Goal: Information Seeking & Learning: Learn about a topic

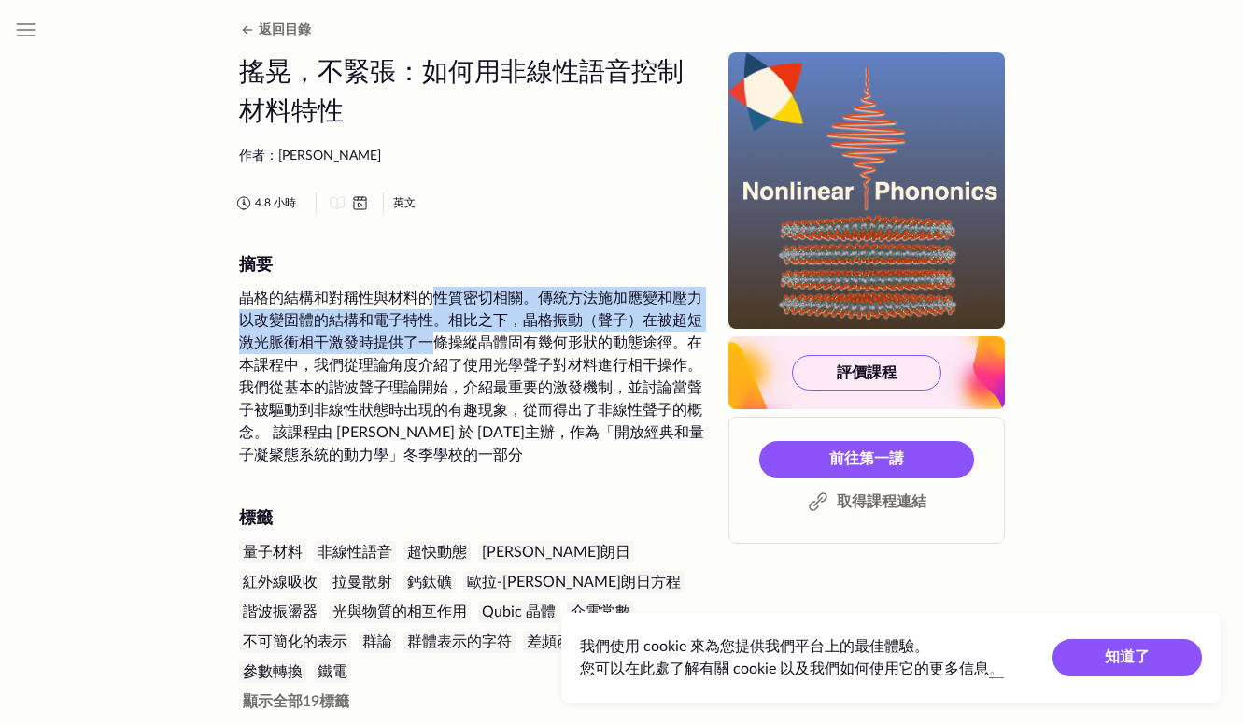
drag, startPoint x: 426, startPoint y: 305, endPoint x: 438, endPoint y: 360, distance: 55.5
click at [438, 360] on div "晶格的結構和對稱性與材料的性質密切相關。傳統方法施加應變和壓力以改變固體的結構和電子特性。相比之下，晶格振動（聲子）在被超短激光脈衝相干激發時提供了一條操縱晶…" at bounding box center [472, 376] width 467 height 179
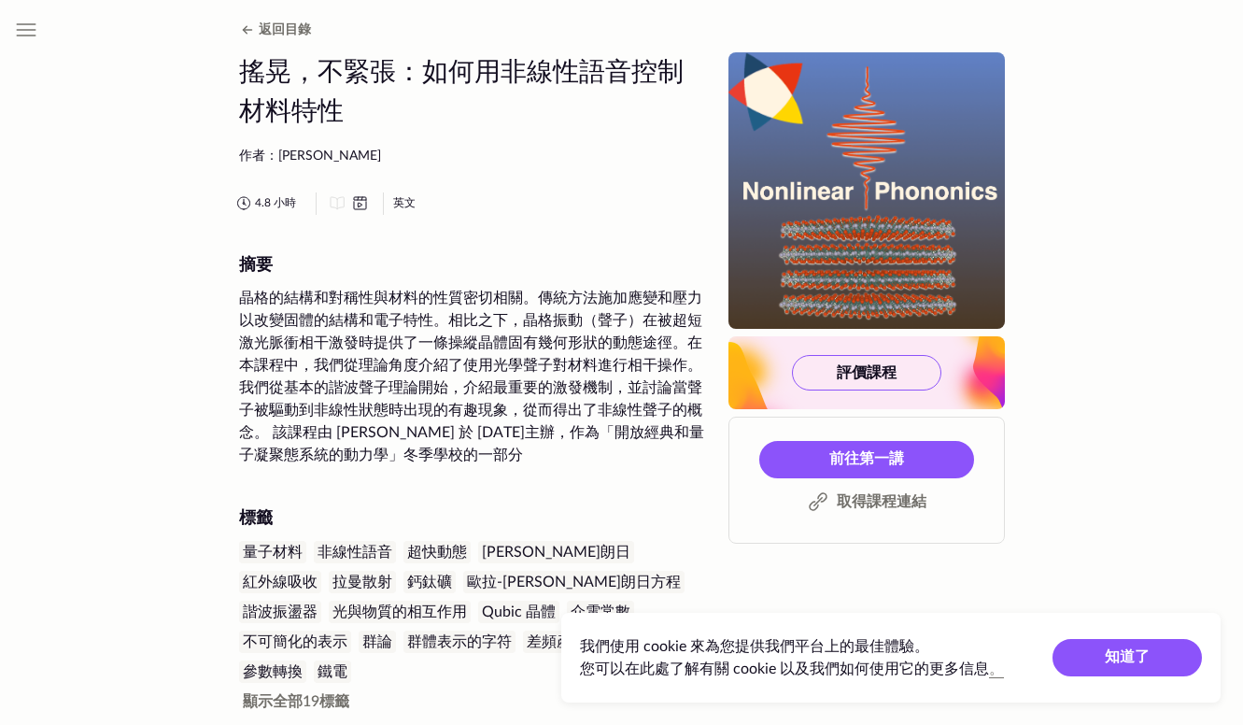
drag, startPoint x: 438, startPoint y: 360, endPoint x: 438, endPoint y: 415, distance: 55.1
click at [438, 415] on div "晶格的結構和對稱性與材料的性質密切相關。傳統方法施加應變和壓力以改變固體的結構和電子特性。相比之下，晶格振動（聲子）在被超短激光脈衝相干激發時提供了一條操縱晶…" at bounding box center [472, 376] width 467 height 179
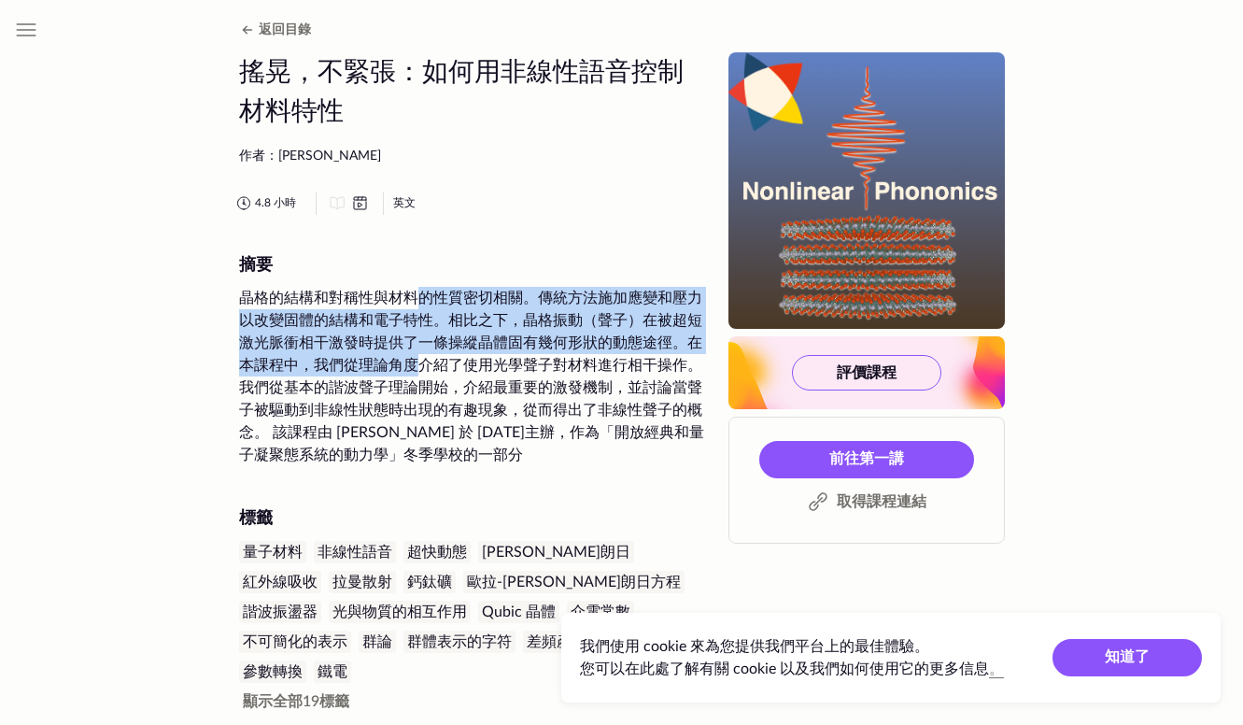
drag, startPoint x: 416, startPoint y: 305, endPoint x: 421, endPoint y: 380, distance: 75.9
click at [421, 380] on div "晶格的結構和對稱性與材料的性質密切相關。傳統方法施加應變和壓力以改變固體的結構和電子特性。相比之下，晶格振動（聲子）在被超短激光脈衝相干激發時提供了一條操縱晶…" at bounding box center [472, 376] width 467 height 179
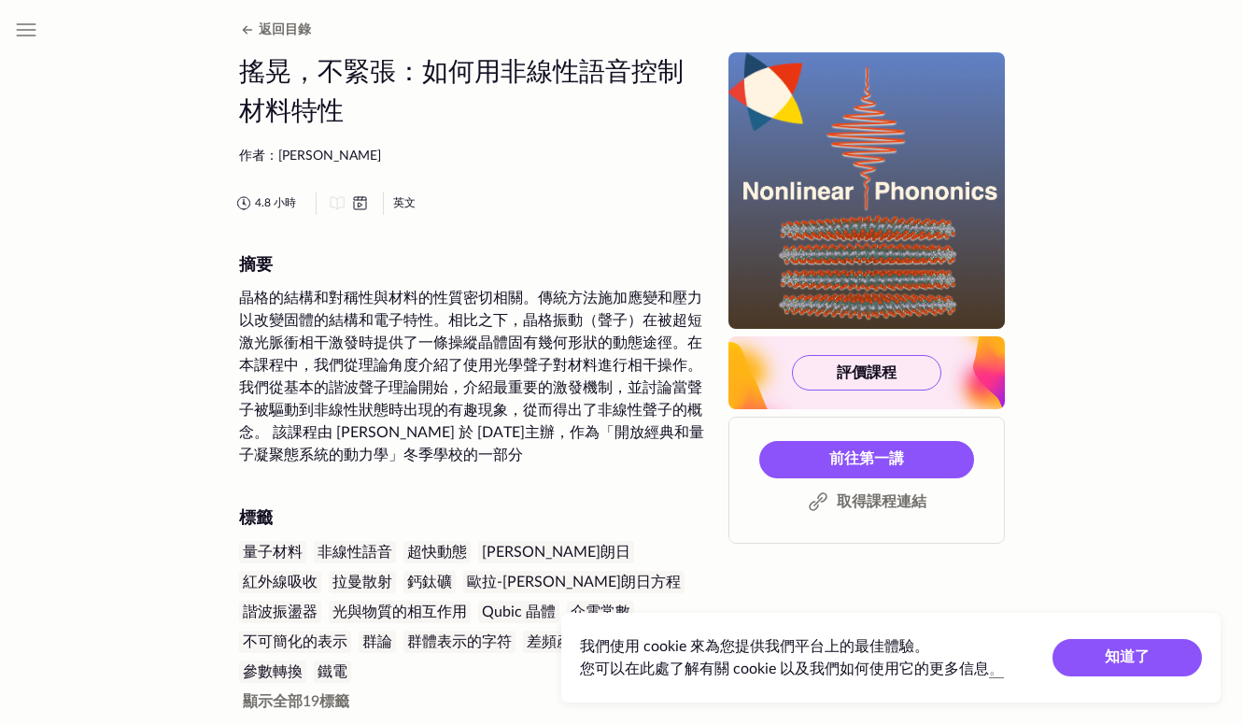
drag, startPoint x: 421, startPoint y: 380, endPoint x: 429, endPoint y: 403, distance: 23.6
click at [429, 403] on div "晶格的結構和對稱性與材料的性質密切相關。傳統方法施加應變和壓力以改變固體的結構和電子特性。相比之下，晶格振動（聲子）在被超短激光脈衝相干激發時提供了一條操縱晶…" at bounding box center [472, 376] width 467 height 179
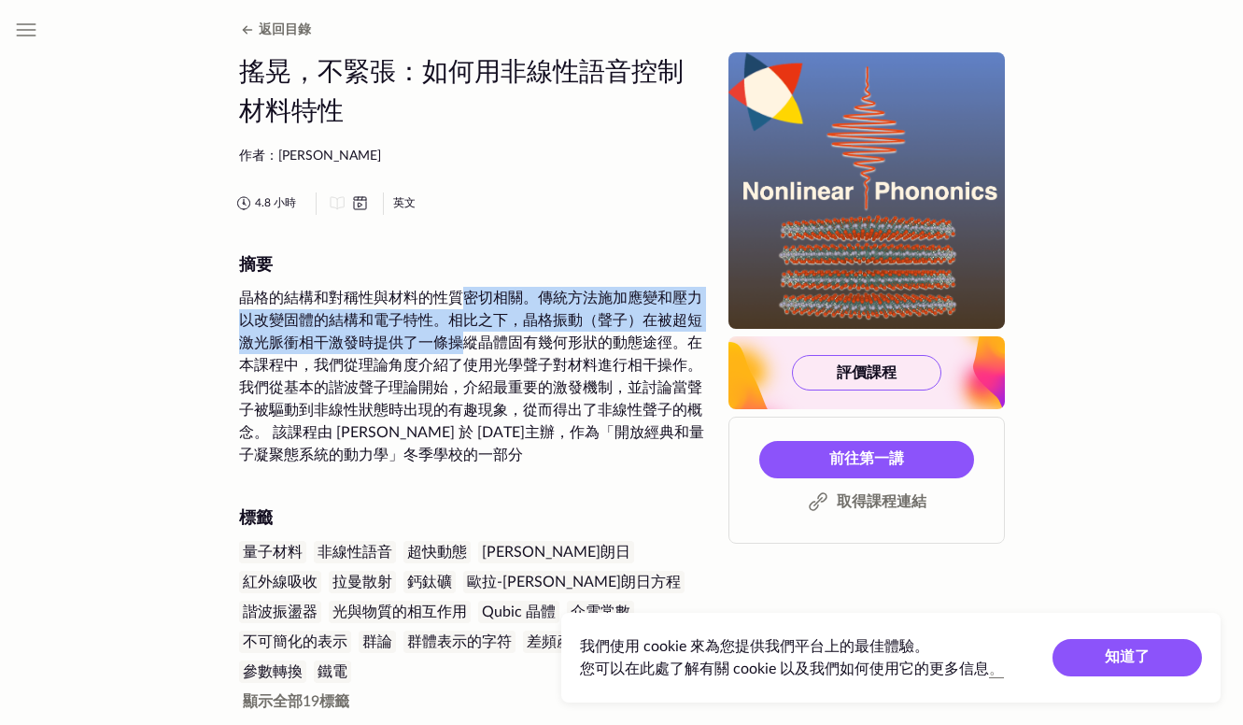
drag, startPoint x: 461, startPoint y: 292, endPoint x: 461, endPoint y: 368, distance: 75.7
click at [461, 368] on div "晶格的結構和對稱性與材料的性質密切相關。傳統方法施加應變和壓力以改變固體的結構和電子特性。相比之下，晶格振動（聲子）在被超短激光脈衝相干激發時提供了一條操縱晶…" at bounding box center [472, 376] width 467 height 179
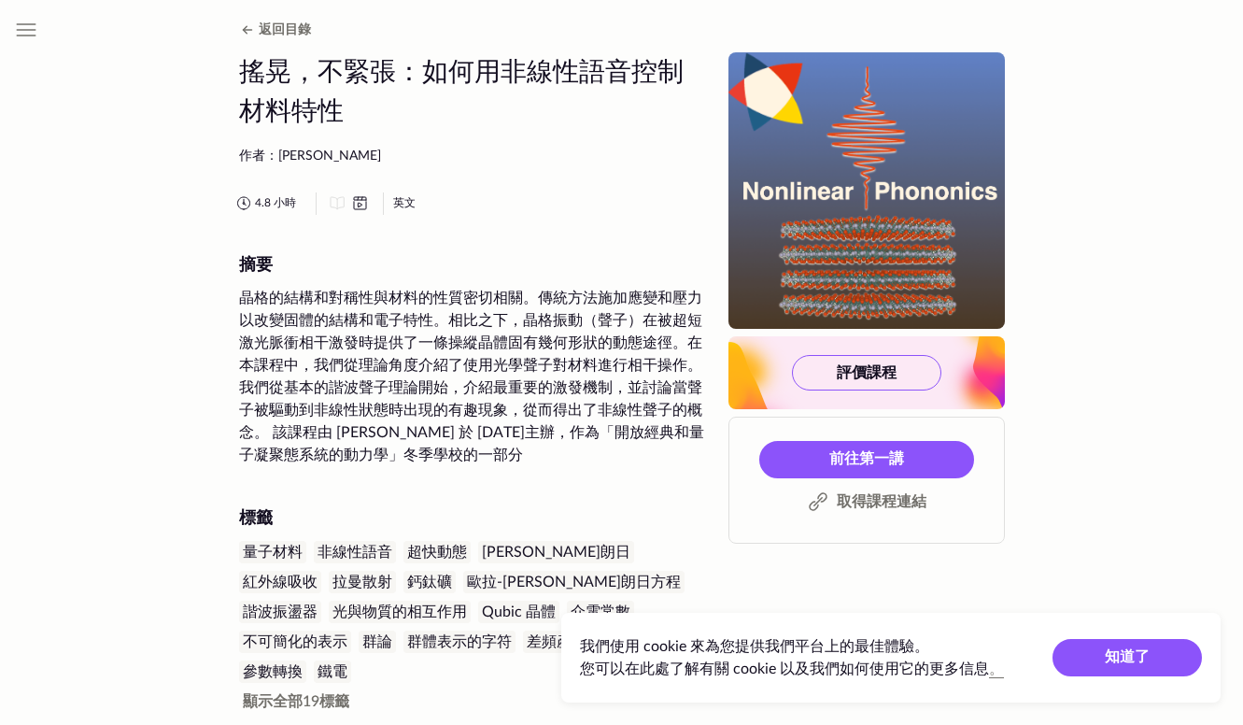
drag, startPoint x: 461, startPoint y: 368, endPoint x: 461, endPoint y: 396, distance: 28.0
click at [461, 396] on div "晶格的結構和對稱性與材料的性質密切相關。傳統方法施加應變和壓力以改變固體的結構和電子特性。相比之下，晶格振動（聲子）在被超短激光脈衝相干激發時提供了一條操縱晶…" at bounding box center [472, 376] width 467 height 179
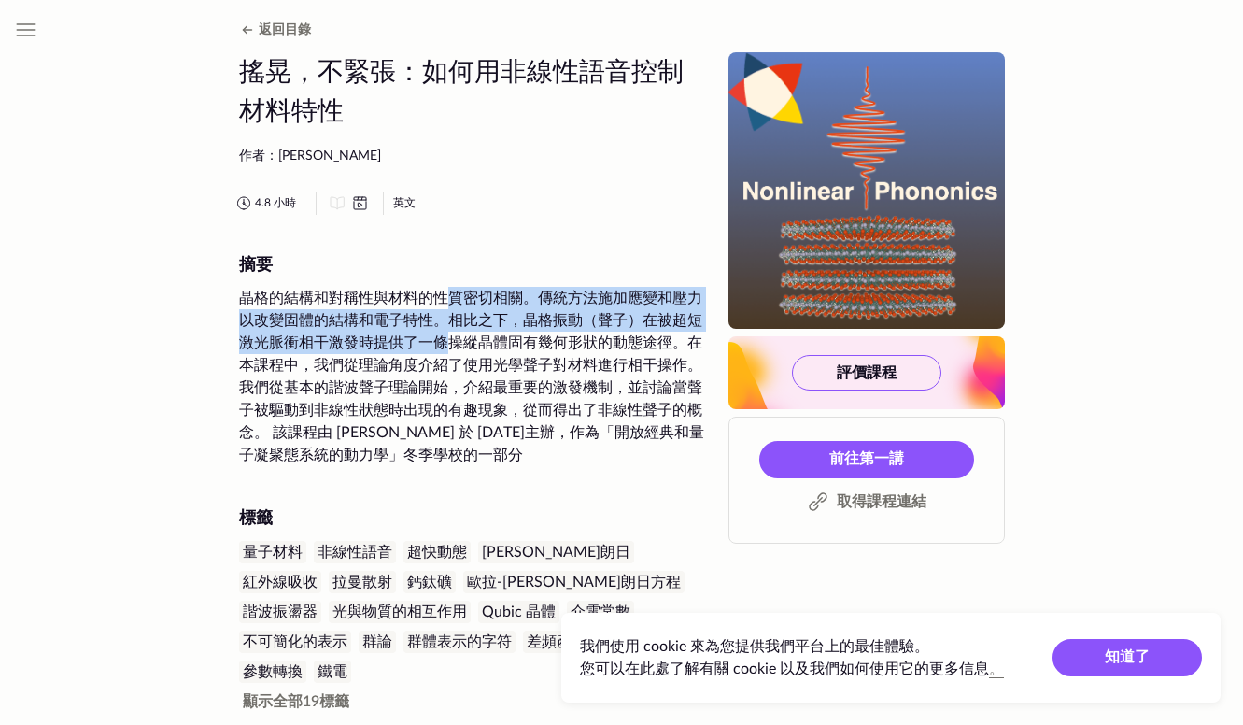
drag, startPoint x: 442, startPoint y: 289, endPoint x: 461, endPoint y: 362, distance: 75.2
click at [461, 362] on div "晶格的結構和對稱性與材料的性質密切相關。傳統方法施加應變和壓力以改變固體的結構和電子特性。相比之下，晶格振動（聲子）在被超短激光脈衝相干激發時提供了一條操縱晶…" at bounding box center [472, 376] width 467 height 179
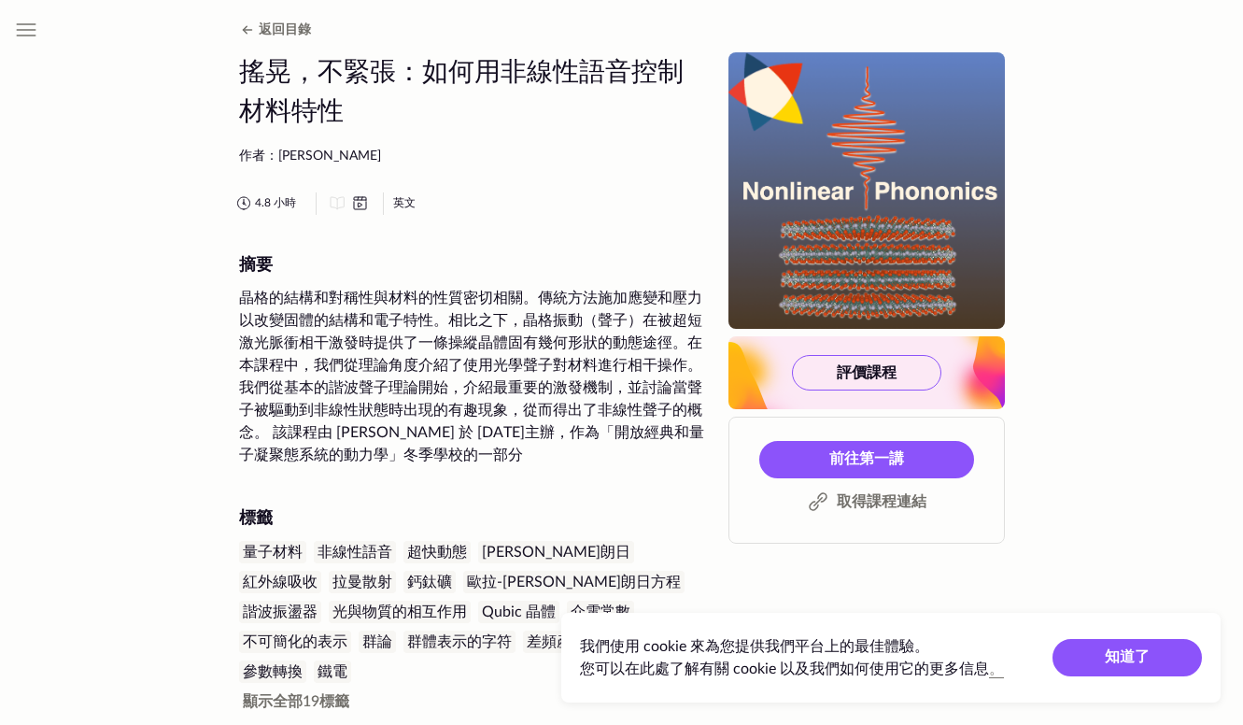
drag, startPoint x: 461, startPoint y: 362, endPoint x: 464, endPoint y: 392, distance: 31.1
click at [464, 392] on div "晶格的結構和對稱性與材料的性質密切相關。傳統方法施加應變和壓力以改變固體的結構和電子特性。相比之下，晶格振動（聲子）在被超短激光脈衝相干激發時提供了一條操縱晶…" at bounding box center [472, 376] width 467 height 179
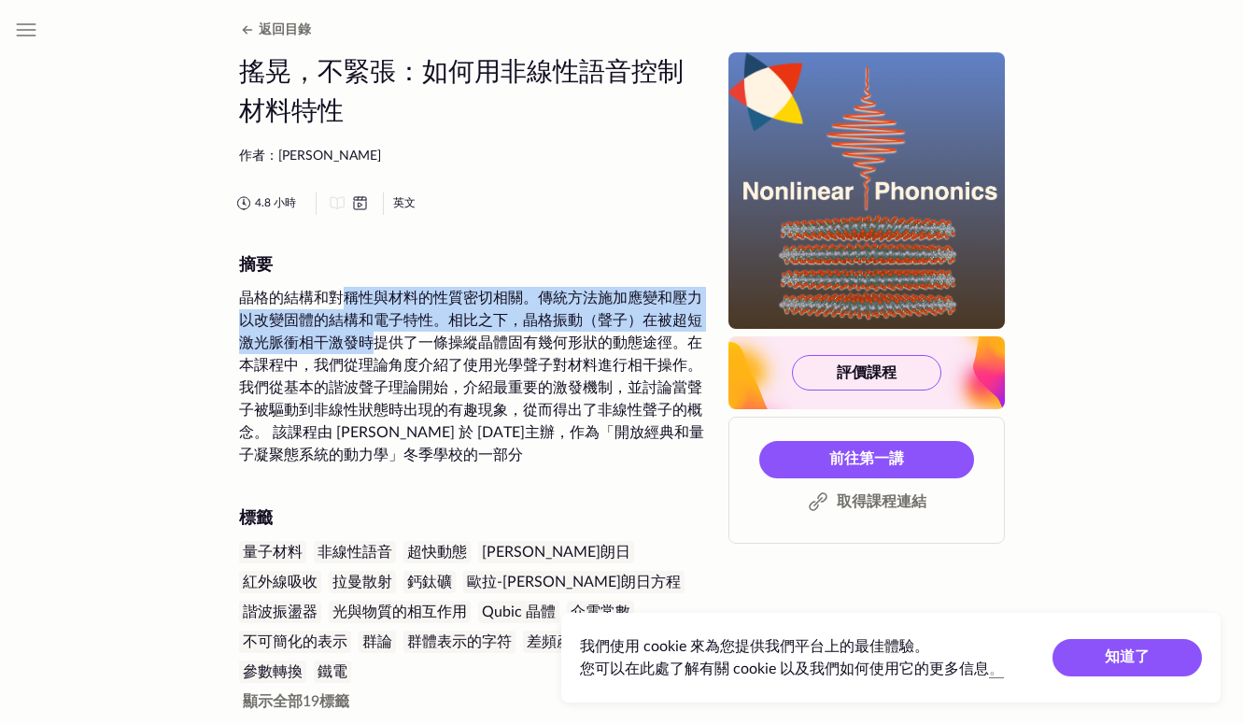
drag, startPoint x: 346, startPoint y: 285, endPoint x: 376, endPoint y: 359, distance: 79.6
click at [376, 359] on div "摘要 晶格的結構和對稱性與材料的性質密切相關。傳統方法施加應變和壓力以改變固體的結構和電子特性。相比之下，晶格振動（聲子）在被超短激光脈衝相干激發時提供了一條…" at bounding box center [472, 361] width 467 height 211
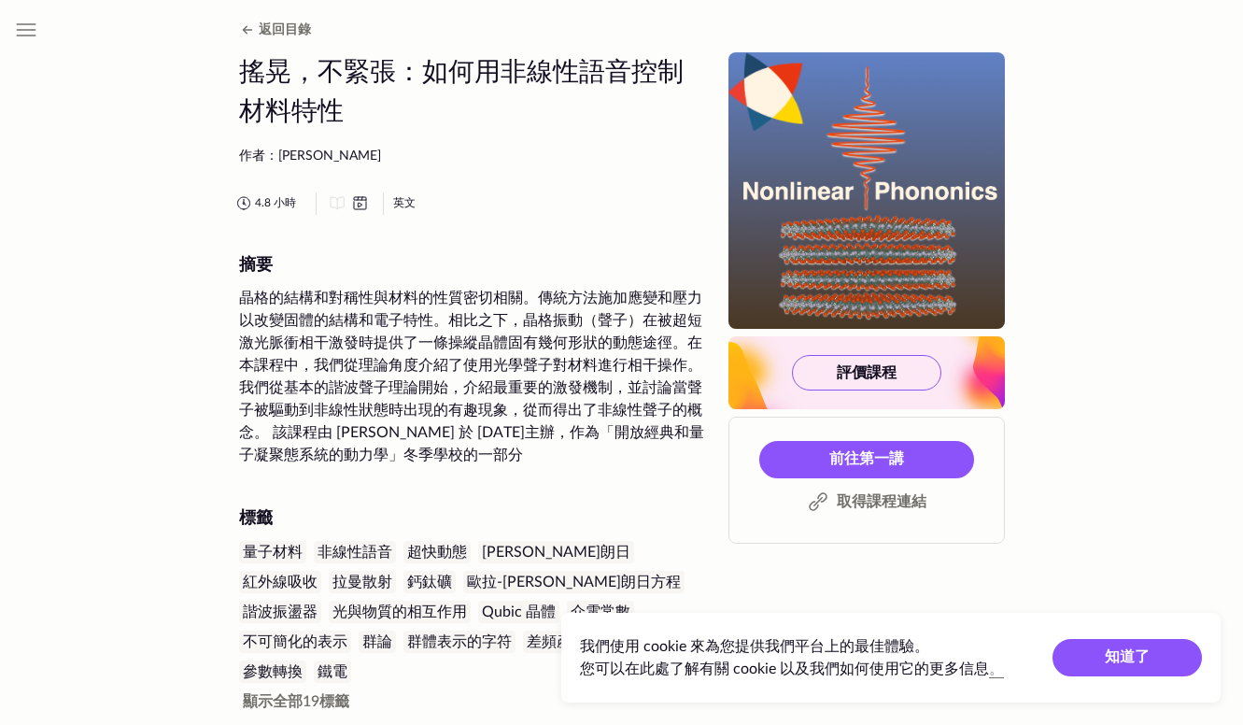
drag, startPoint x: 376, startPoint y: 359, endPoint x: 388, endPoint y: 387, distance: 30.5
click at [388, 387] on div "晶格的結構和對稱性與材料的性質密切相關。傳統方法施加應變和壓力以改變固體的結構和電子特性。相比之下，晶格振動（聲子）在被超短激光脈衝相干激發時提供了一條操縱晶…" at bounding box center [472, 376] width 467 height 179
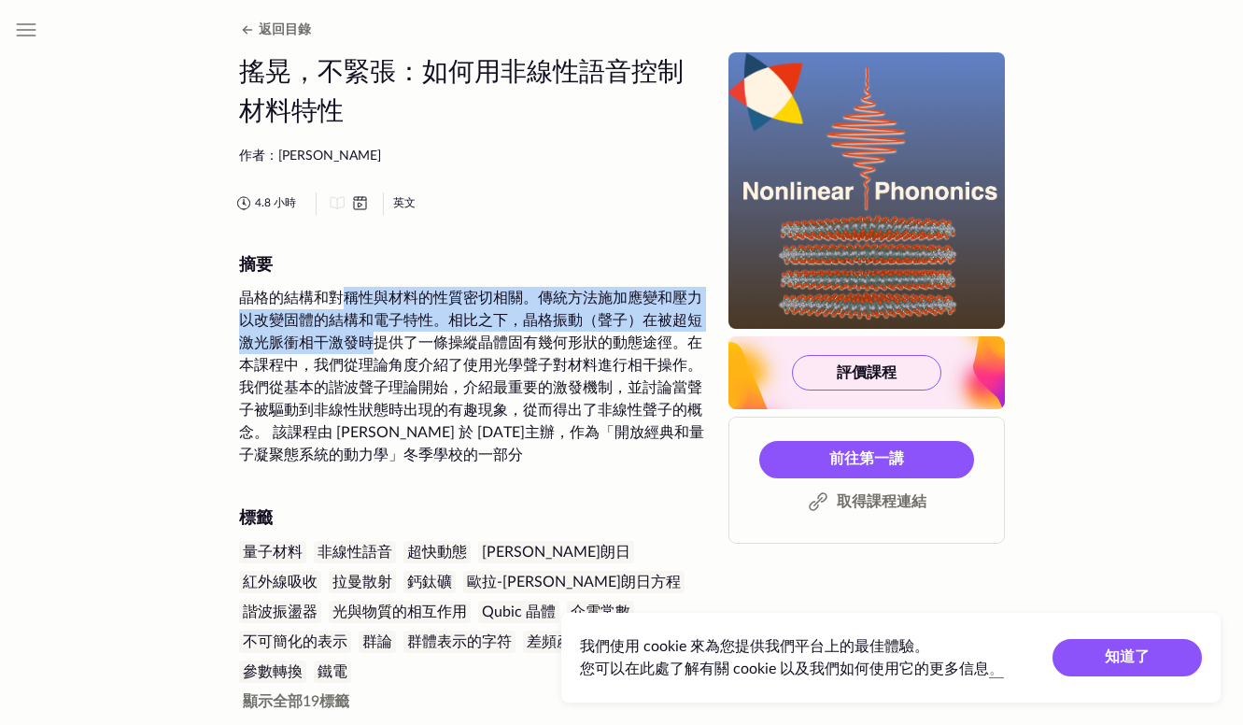
drag, startPoint x: 341, startPoint y: 288, endPoint x: 388, endPoint y: 362, distance: 88.1
click at [388, 362] on div "晶格的結構和對稱性與材料的性質密切相關。傳統方法施加應變和壓力以改變固體的結構和電子特性。相比之下，晶格振動（聲子）在被超短激光脈衝相干激發時提供了一條操縱晶…" at bounding box center [472, 376] width 467 height 179
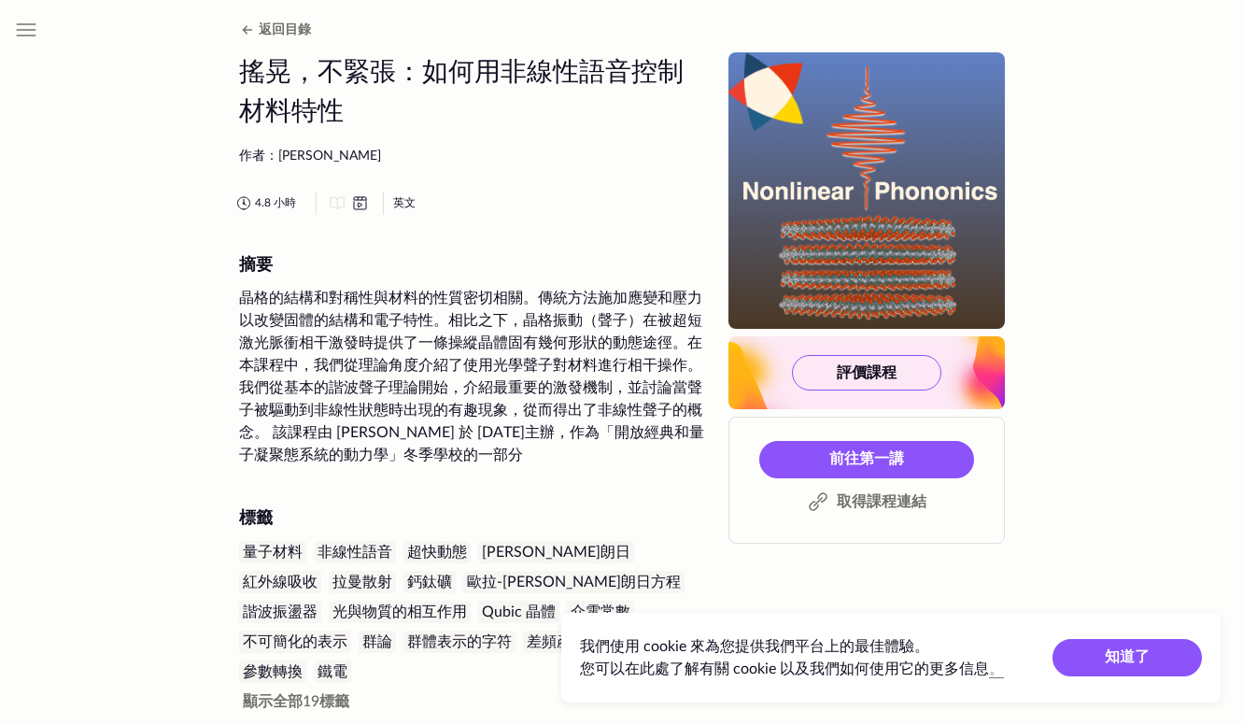
drag, startPoint x: 388, startPoint y: 362, endPoint x: 419, endPoint y: 408, distance: 55.2
click at [419, 408] on div "晶格的結構和對稱性與材料的性質密切相關。傳統方法施加應變和壓力以改變固體的結構和電子特性。相比之下，晶格振動（聲子）在被超短激光脈衝相干激發時提供了一條操縱晶…" at bounding box center [472, 376] width 467 height 179
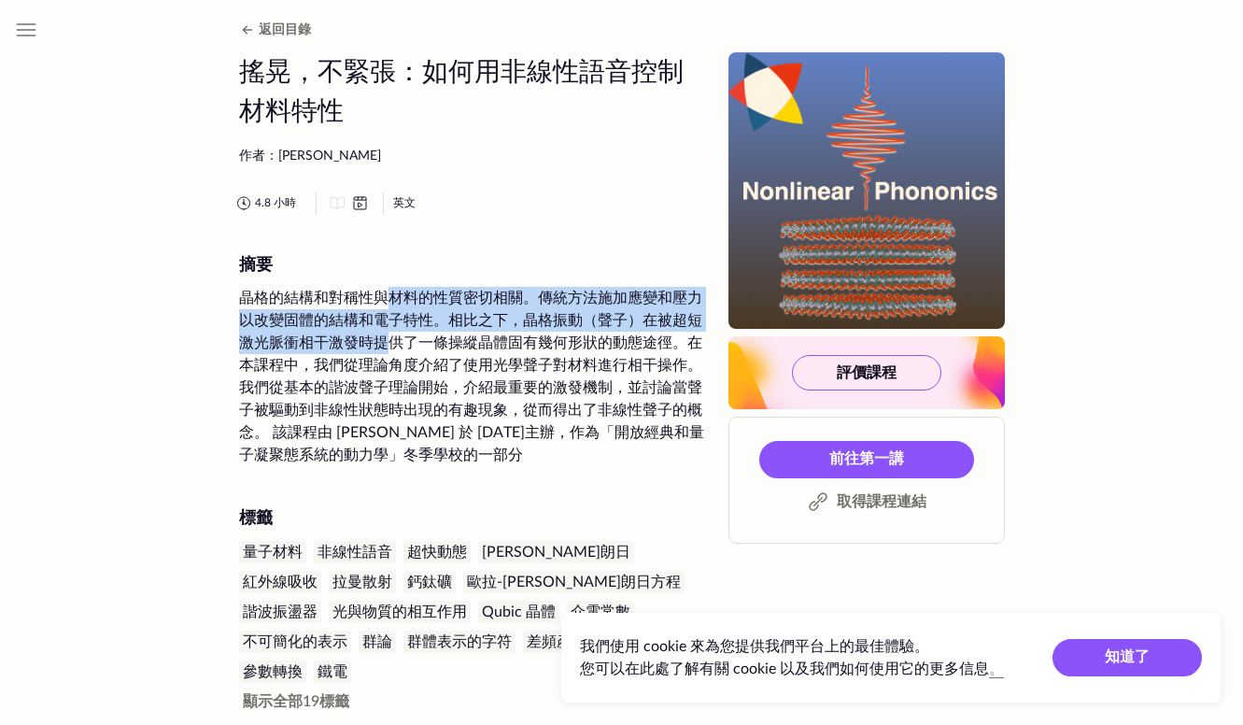
drag, startPoint x: 386, startPoint y: 298, endPoint x: 423, endPoint y: 386, distance: 95.4
click at [423, 386] on div "晶格的結構和對稱性與材料的性質密切相關。傳統方法施加應變和壓力以改變固體的結構和電子特性。相比之下，晶格振動（聲子）在被超短激光脈衝相干激發時提供了一條操縱晶…" at bounding box center [472, 376] width 467 height 179
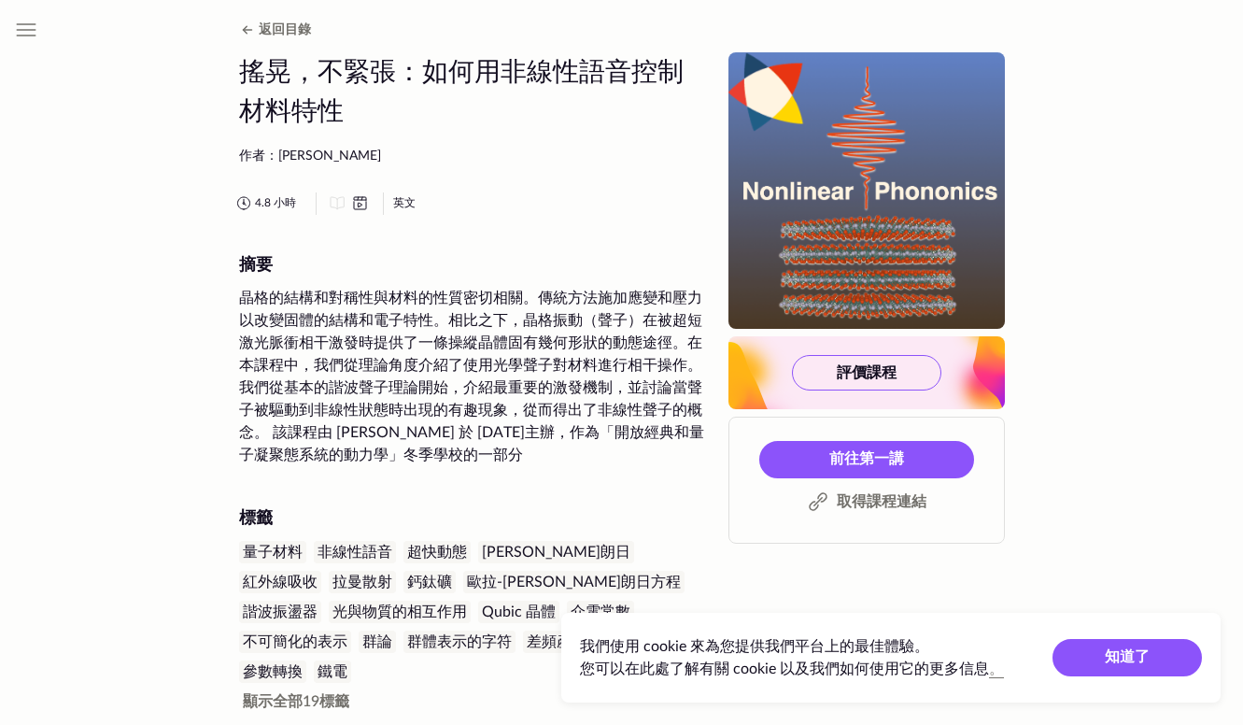
drag, startPoint x: 423, startPoint y: 386, endPoint x: 465, endPoint y: 427, distance: 58.8
click at [465, 427] on div "晶格的結構和對稱性與材料的性質密切相關。傳統方法施加應變和壓力以改變固體的結構和電子特性。相比之下，晶格振動（聲子）在被超短激光脈衝相干激發時提供了一條操縱晶…" at bounding box center [472, 376] width 467 height 179
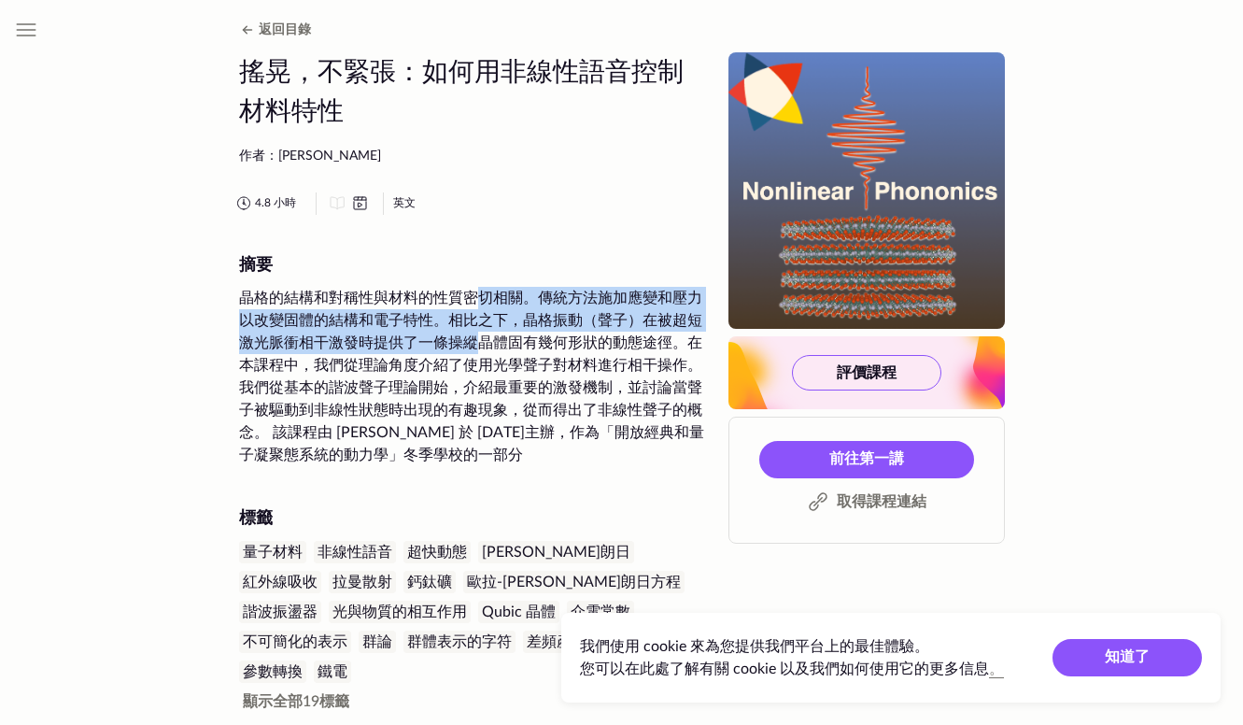
drag, startPoint x: 474, startPoint y: 313, endPoint x: 500, endPoint y: 393, distance: 84.5
click at [500, 393] on div "晶格的結構和對稱性與材料的性質密切相關。傳統方法施加應變和壓力以改變固體的結構和電子特性。相比之下，晶格振動（聲子）在被超短激光脈衝相干激發時提供了一條操縱晶…" at bounding box center [472, 376] width 467 height 179
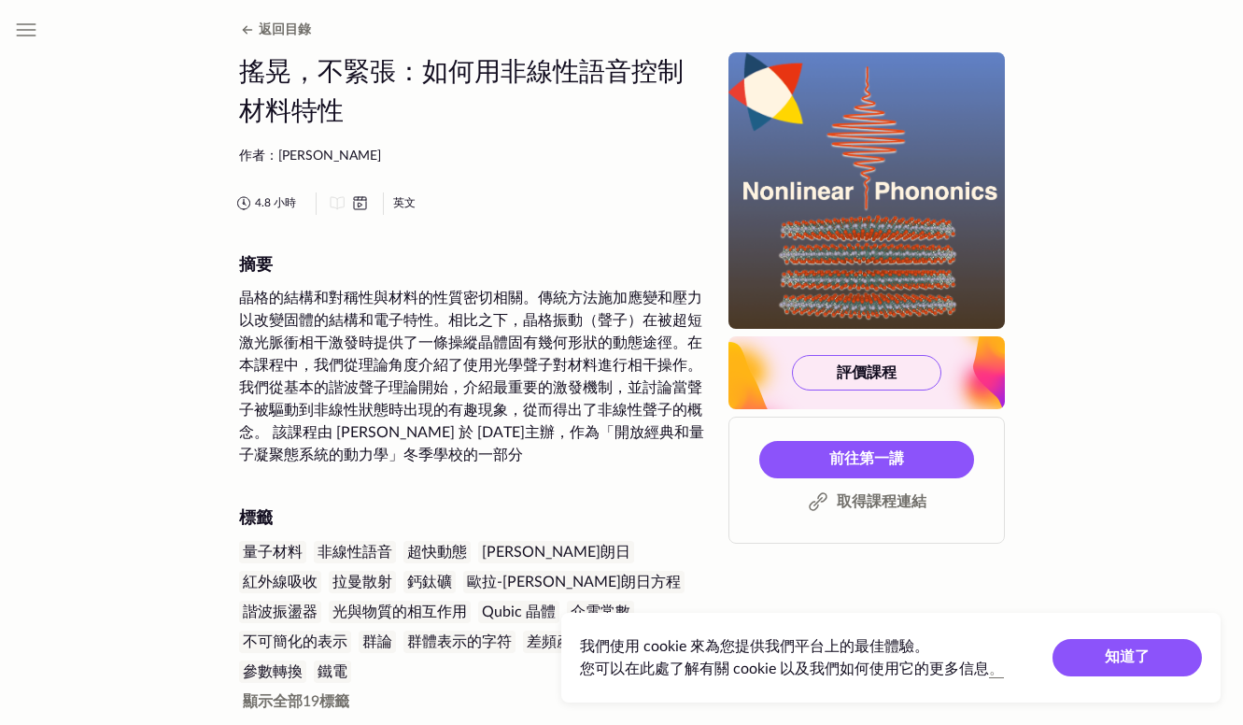
drag, startPoint x: 500, startPoint y: 393, endPoint x: 518, endPoint y: 436, distance: 46.5
click at [518, 436] on div "晶格的結構和對稱性與材料的性質密切相關。傳統方法施加應變和壓力以改變固體的結構和電子特性。相比之下，晶格振動（聲子）在被超短激光脈衝相干激發時提供了一條操縱晶…" at bounding box center [472, 376] width 467 height 179
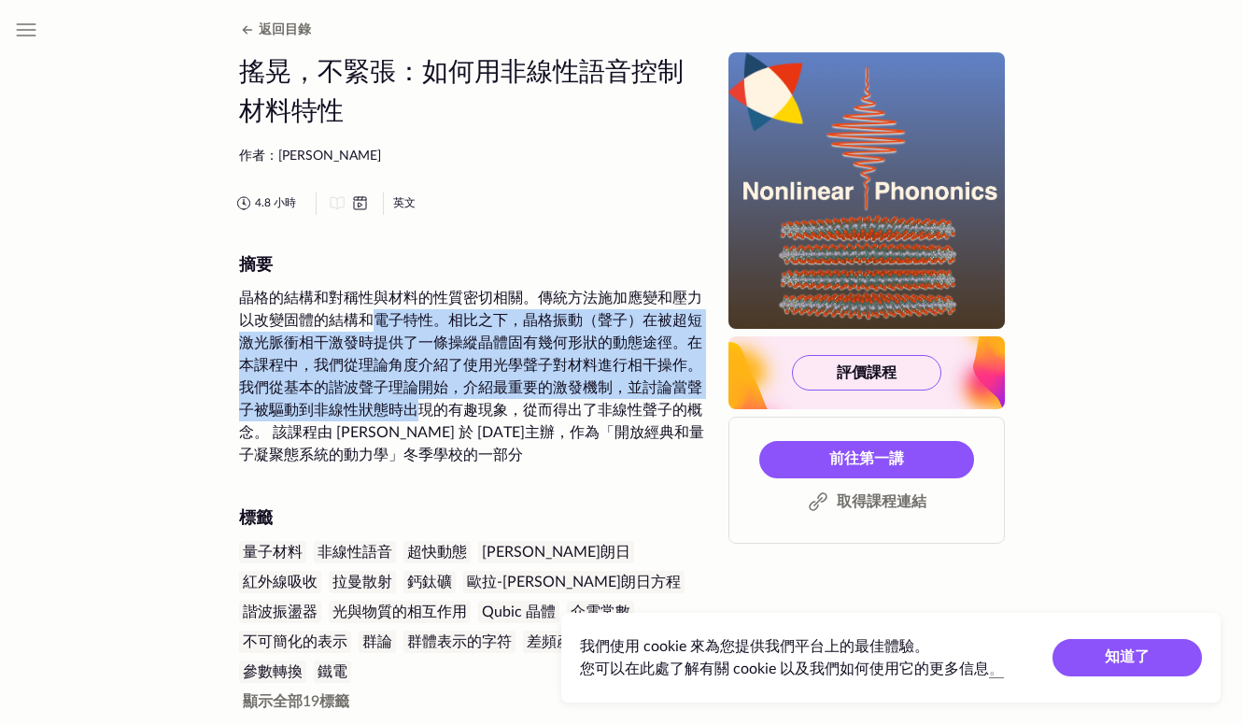
drag, startPoint x: 377, startPoint y: 329, endPoint x: 443, endPoint y: 417, distance: 109.5
click at [443, 417] on div "晶格的結構和對稱性與材料的性質密切相關。傳統方法施加應變和壓力以改變固體的結構和電子特性。相比之下，晶格振動（聲子）在被超短激光脈衝相干激發時提供了一條操縱晶…" at bounding box center [472, 376] width 467 height 179
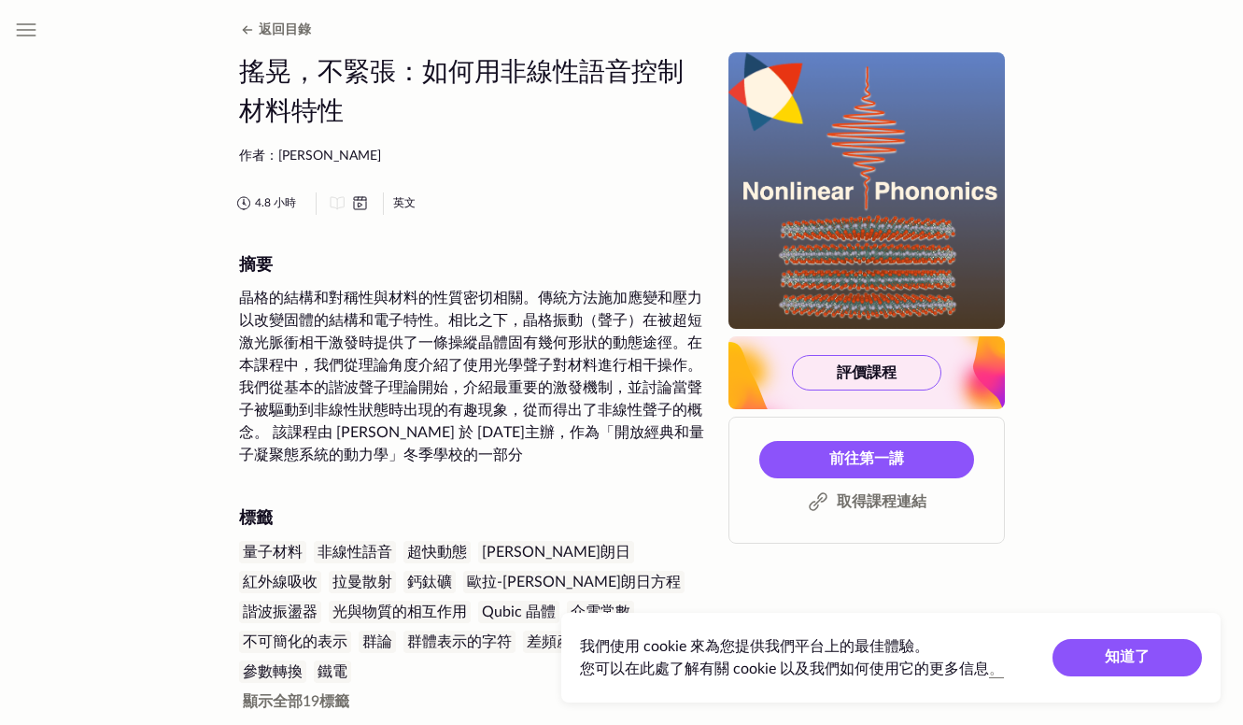
drag, startPoint x: 443, startPoint y: 417, endPoint x: 473, endPoint y: 447, distance: 42.3
click at [473, 447] on div "晶格的結構和對稱性與材料的性質密切相關。傳統方法施加應變和壓力以改變固體的結構和電子特性。相比之下，晶格振動（聲子）在被超短激光脈衝相干激發時提供了一條操縱晶…" at bounding box center [472, 376] width 467 height 179
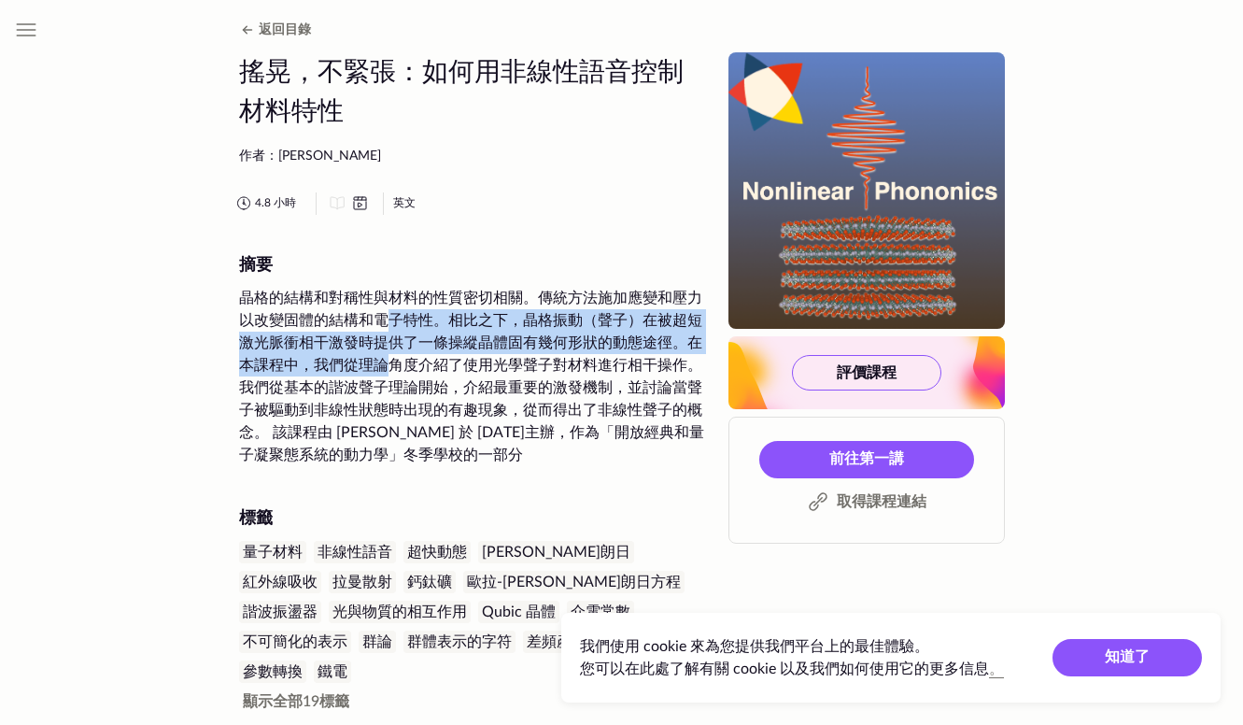
drag, startPoint x: 385, startPoint y: 321, endPoint x: 430, endPoint y: 409, distance: 98.6
click at [430, 409] on div "晶格的結構和對稱性與材料的性質密切相關。傳統方法施加應變和壓力以改變固體的結構和電子特性。相比之下，晶格振動（聲子）在被超短激光脈衝相干激發時提供了一條操縱晶…" at bounding box center [472, 376] width 467 height 179
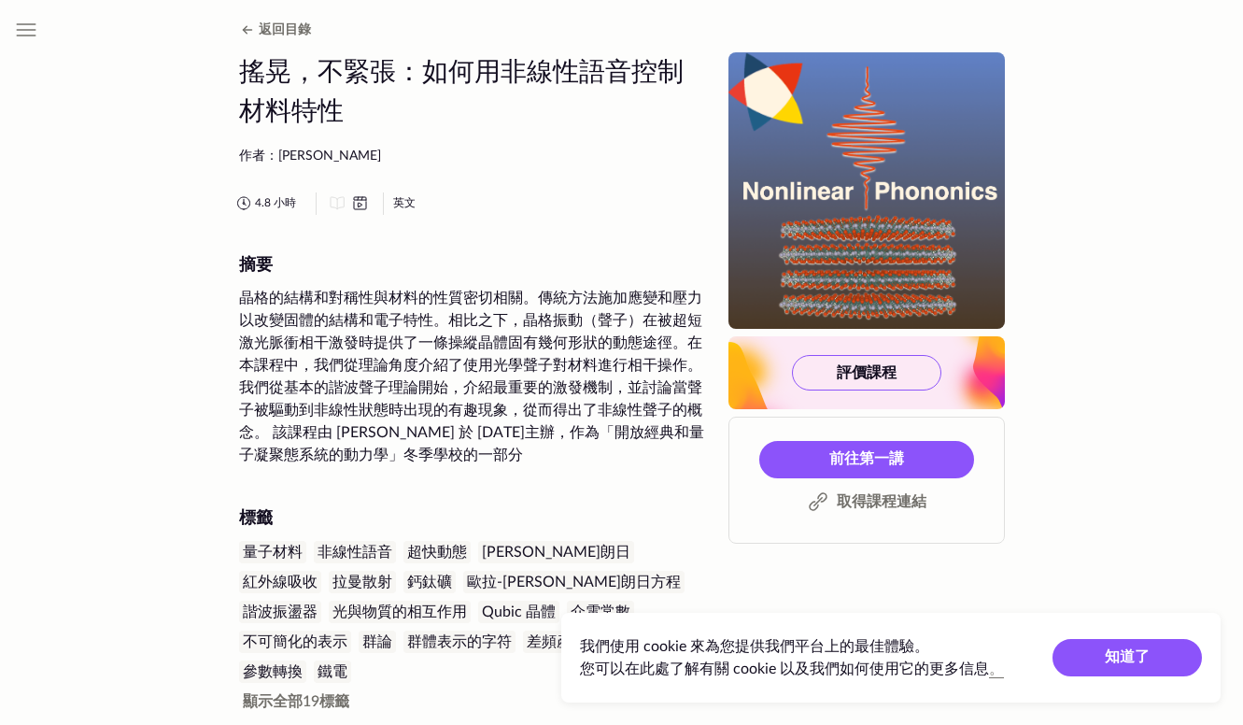
drag, startPoint x: 430, startPoint y: 409, endPoint x: 482, endPoint y: 449, distance: 66.0
click at [482, 449] on div "晶格的結構和對稱性與材料的性質密切相關。傳統方法施加應變和壓力以改變固體的結構和電子特性。相比之下，晶格振動（聲子）在被超短激光脈衝相干激發時提供了一條操縱晶…" at bounding box center [472, 376] width 467 height 179
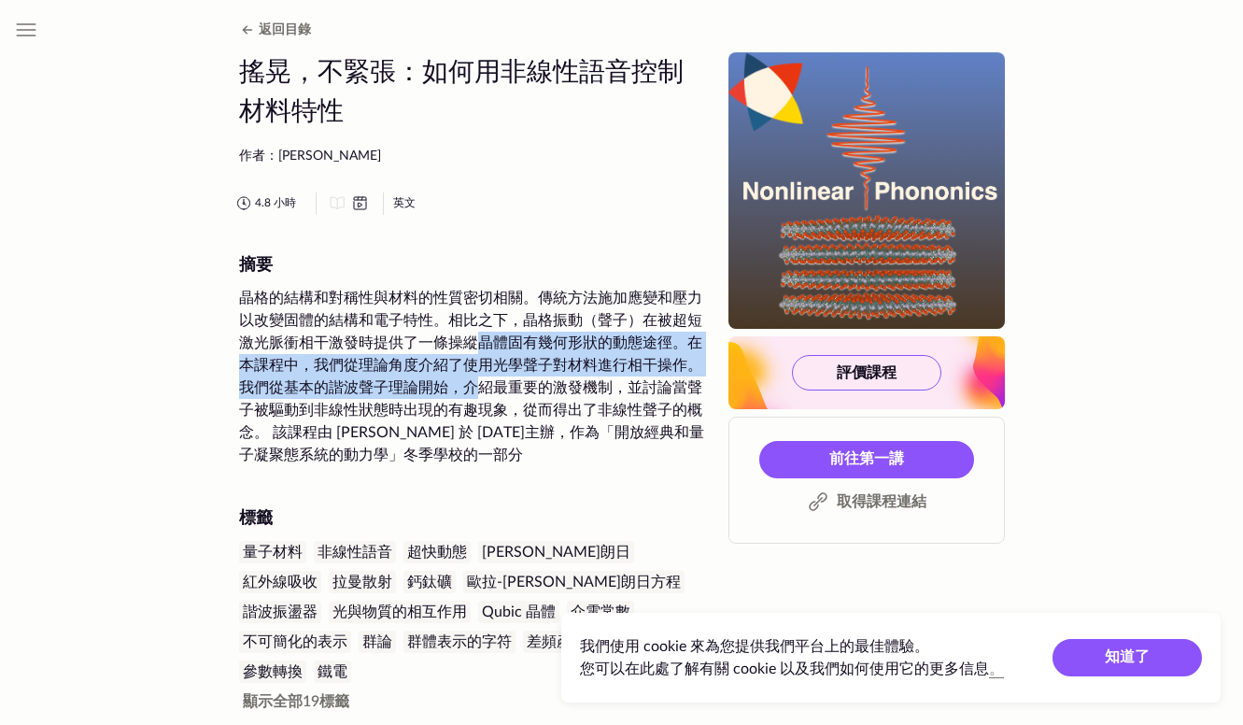
drag, startPoint x: 475, startPoint y: 343, endPoint x: 486, endPoint y: 417, distance: 74.5
click at [486, 417] on div "晶格的結構和對稱性與材料的性質密切相關。傳統方法施加應變和壓力以改變固體的結構和電子特性。相比之下，晶格振動（聲子）在被超短激光脈衝相干激發時提供了一條操縱晶…" at bounding box center [472, 376] width 467 height 179
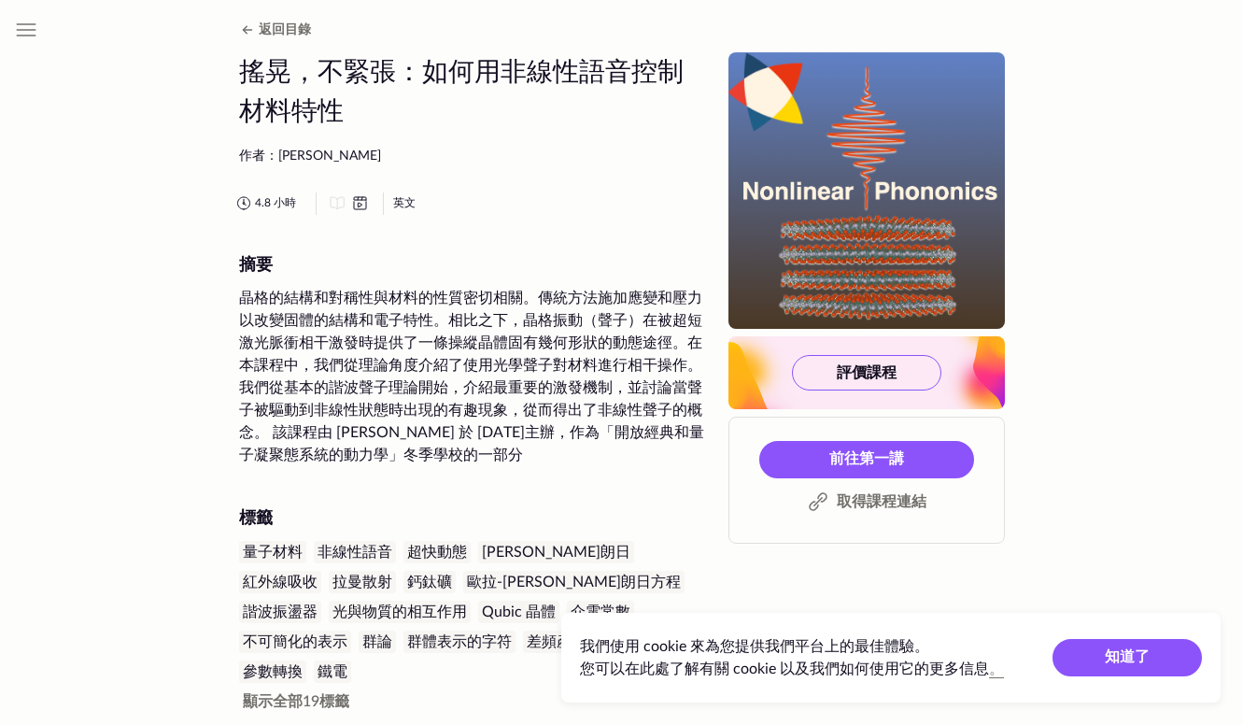
drag, startPoint x: 486, startPoint y: 417, endPoint x: 505, endPoint y: 459, distance: 46.4
click at [505, 459] on div "晶格的結構和對稱性與材料的性質密切相關。傳統方法施加應變和壓力以改變固體的結構和電子特性。相比之下，晶格振動（聲子）在被超短激光脈衝相干激發時提供了一條操縱晶…" at bounding box center [472, 376] width 467 height 179
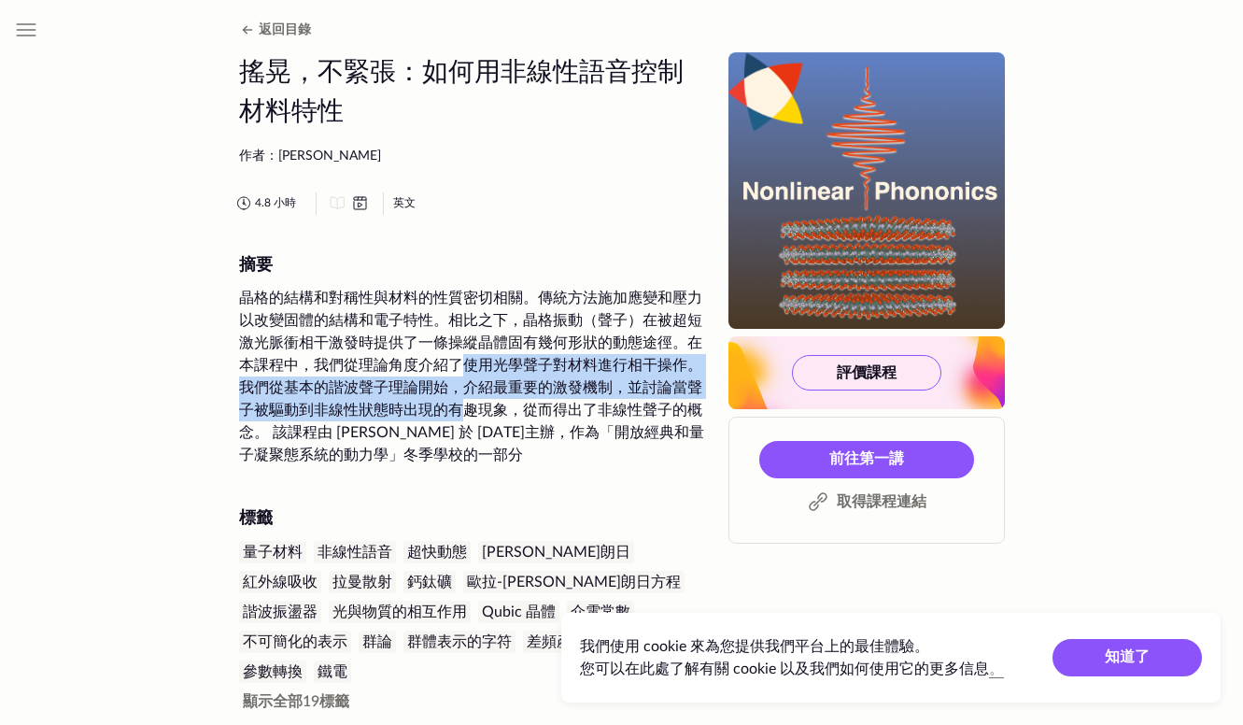
drag, startPoint x: 460, startPoint y: 369, endPoint x: 485, endPoint y: 447, distance: 82.4
click at [485, 447] on div "晶格的結構和對稱性與材料的性質密切相關。傳統方法施加應變和壓力以改變固體的結構和電子特性。相比之下，晶格振動（聲子）在被超短激光脈衝相干激發時提供了一條操縱晶…" at bounding box center [472, 376] width 467 height 179
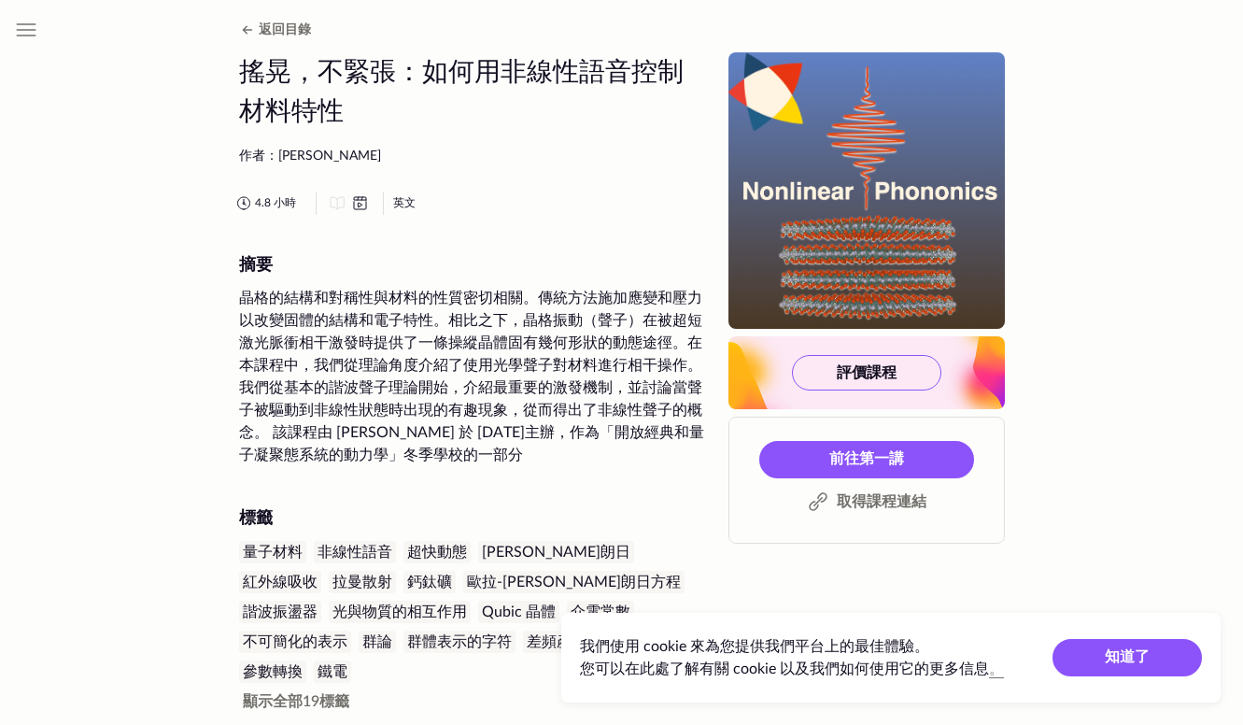
drag, startPoint x: 485, startPoint y: 447, endPoint x: 520, endPoint y: 490, distance: 55.7
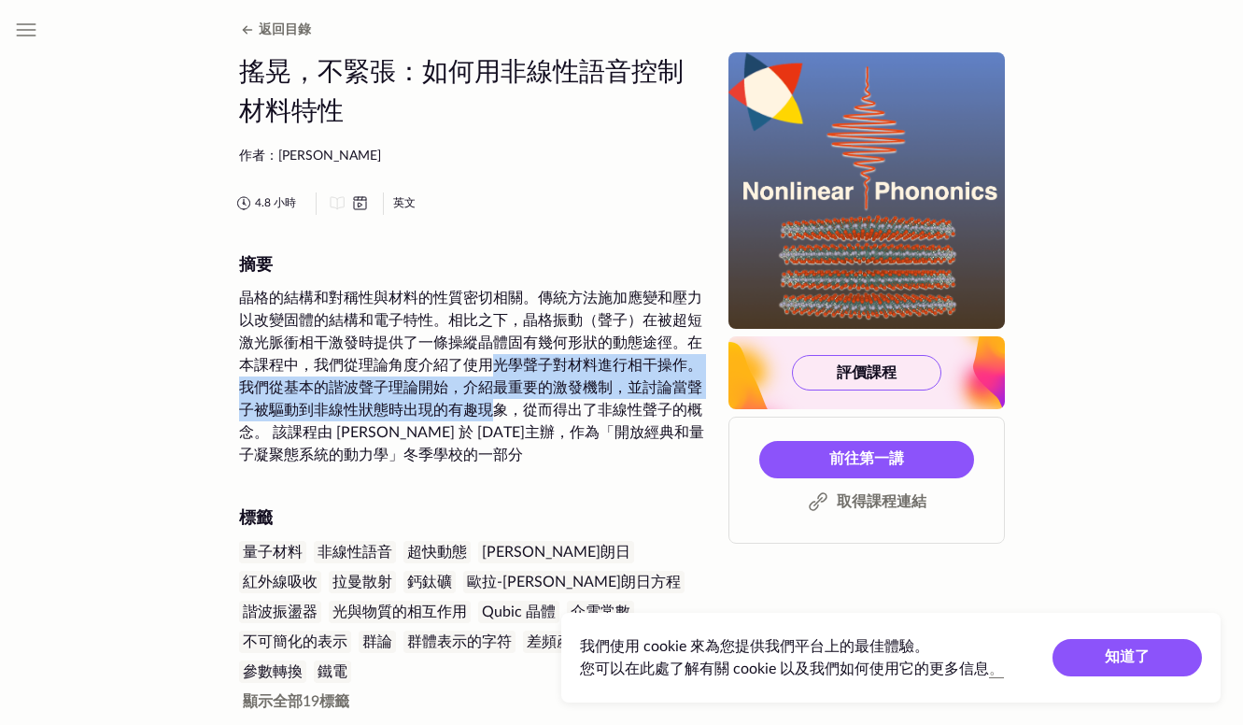
drag, startPoint x: 495, startPoint y: 368, endPoint x: 503, endPoint y: 414, distance: 46.4
click at [503, 414] on div "晶格的結構和對稱性與材料的性質密切相關。傳統方法施加應變和壓力以改變固體的結構和電子特性。相比之下，晶格振動（聲子）在被超短激光脈衝相干激發時提供了一條操縱晶…" at bounding box center [472, 376] width 467 height 179
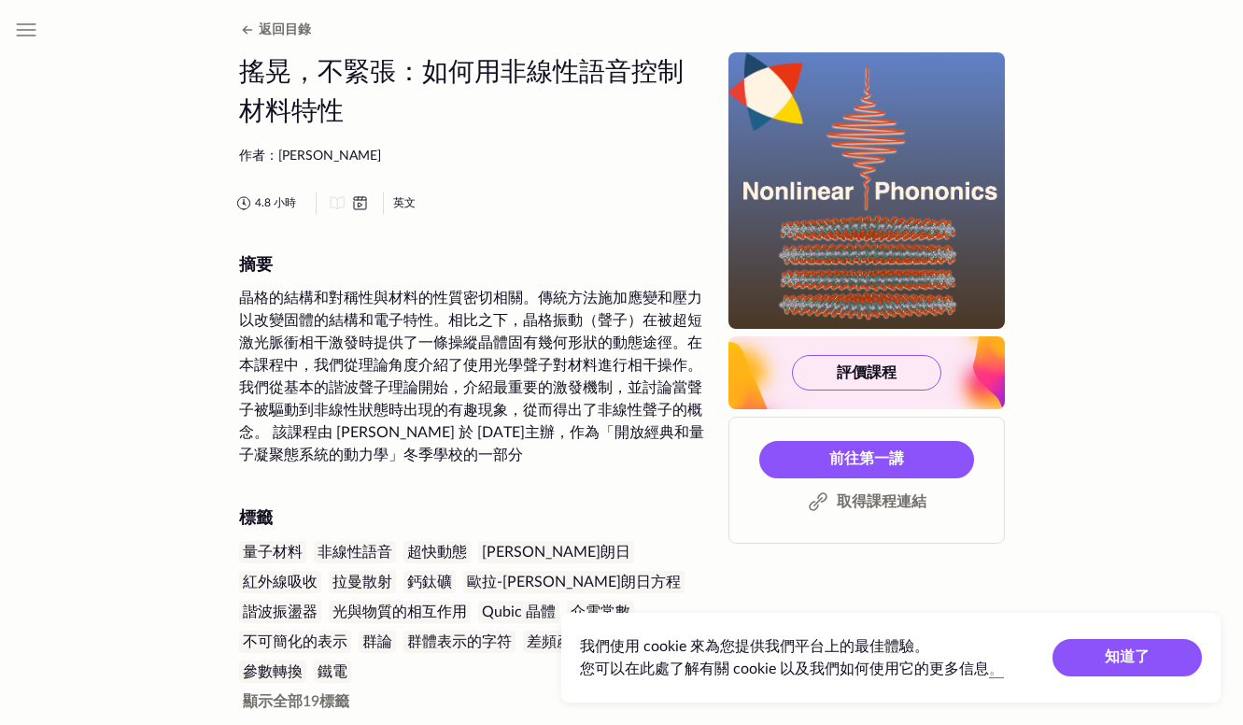
drag, startPoint x: 503, startPoint y: 414, endPoint x: 543, endPoint y: 446, distance: 51.2
click at [543, 446] on div "晶格的結構和對稱性與材料的性質密切相關。傳統方法施加應變和壓力以改變固體的結構和電子特性。相比之下，晶格振動（聲子）在被超短激光脈衝相干激發時提供了一條操縱晶…" at bounding box center [472, 376] width 467 height 179
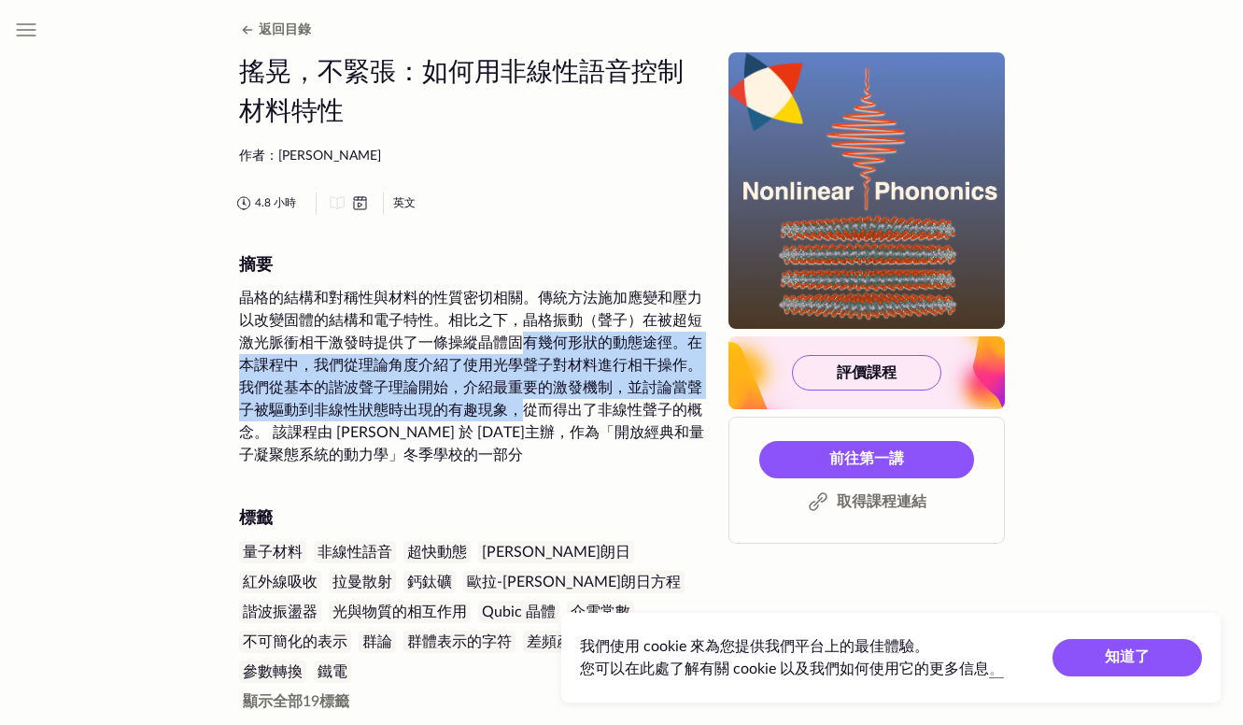
drag, startPoint x: 516, startPoint y: 352, endPoint x: 520, endPoint y: 407, distance: 55.3
click at [520, 407] on div "晶格的結構和對稱性與材料的性質密切相關。傳統方法施加應變和壓力以改變固體的結構和電子特性。相比之下，晶格振動（聲子）在被超短激光脈衝相干激發時提供了一條操縱晶…" at bounding box center [472, 376] width 467 height 179
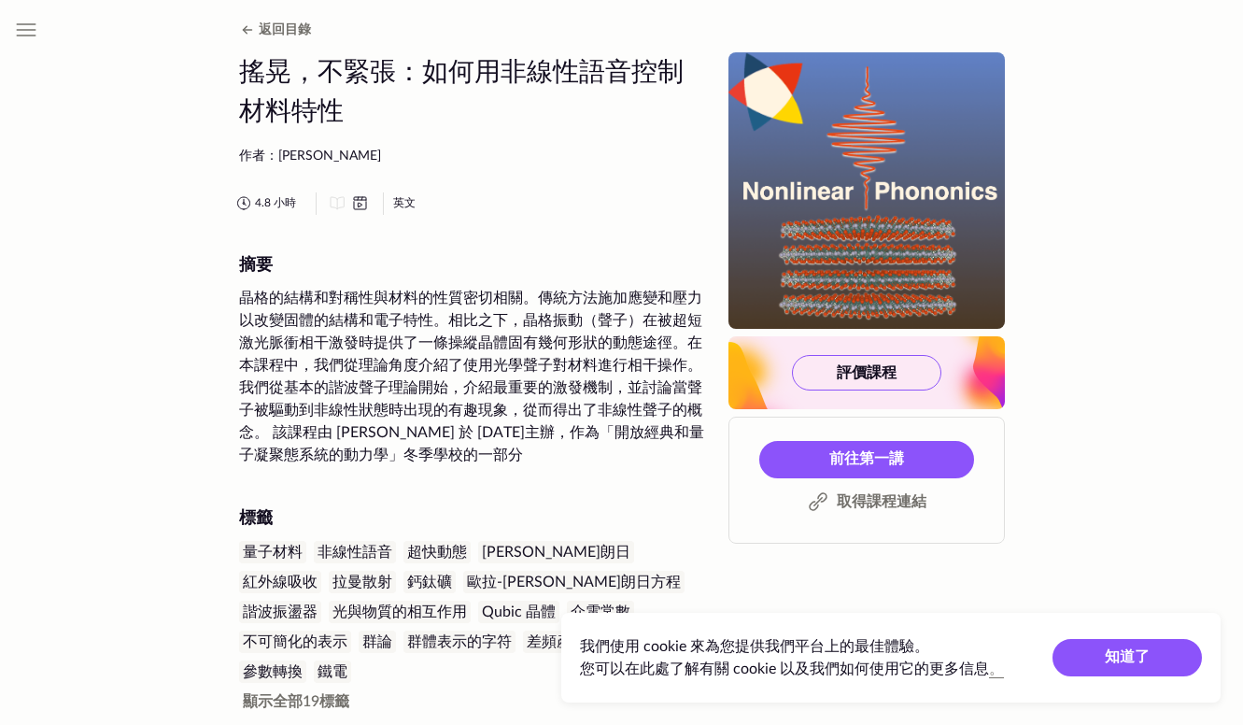
drag, startPoint x: 520, startPoint y: 407, endPoint x: 549, endPoint y: 459, distance: 59.0
click at [549, 459] on div "晶格的結構和對稱性與材料的性質密切相關。傳統方法施加應變和壓力以改變固體的結構和電子特性。相比之下，晶格振動（聲子）在被超短激光脈衝相干激發時提供了一條操縱晶…" at bounding box center [472, 376] width 467 height 179
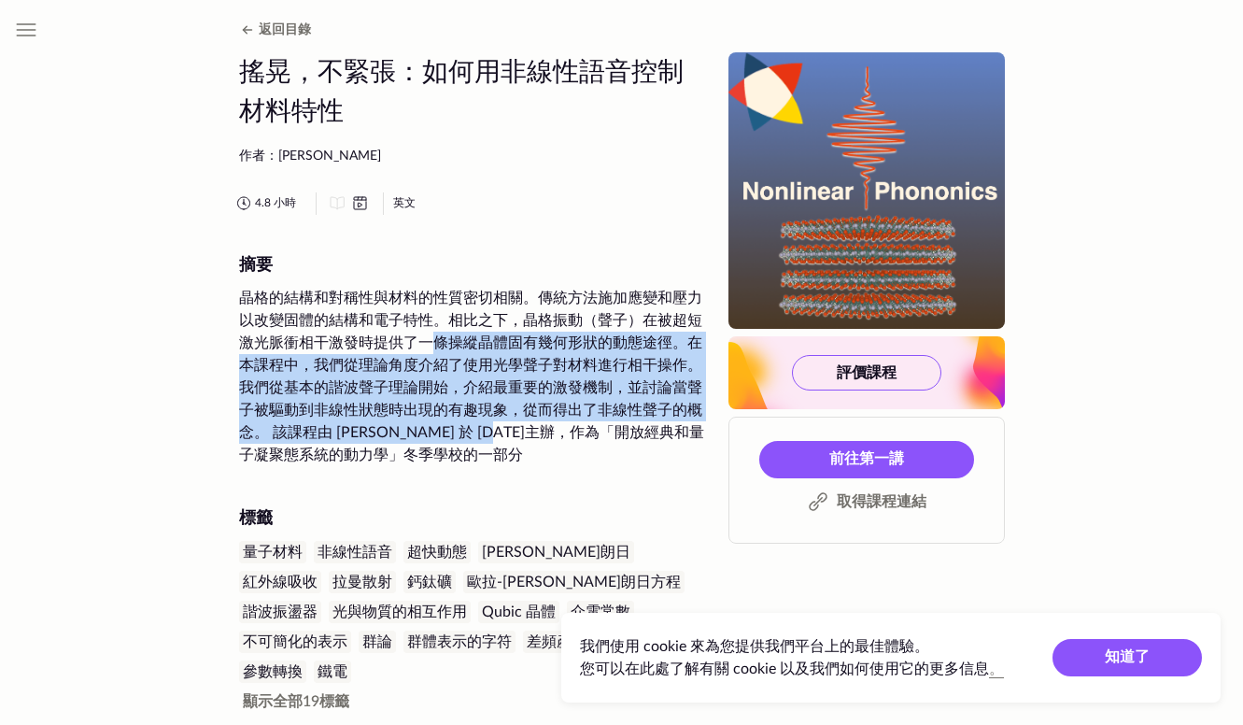
drag, startPoint x: 439, startPoint y: 345, endPoint x: 484, endPoint y: 440, distance: 105.3
click at [484, 440] on div "晶格的結構和對稱性與材料的性質密切相關。傳統方法施加應變和壓力以改變固體的結構和電子特性。相比之下，晶格振動（聲子）在被超短激光脈衝相干激發時提供了一條操縱晶…" at bounding box center [472, 376] width 467 height 179
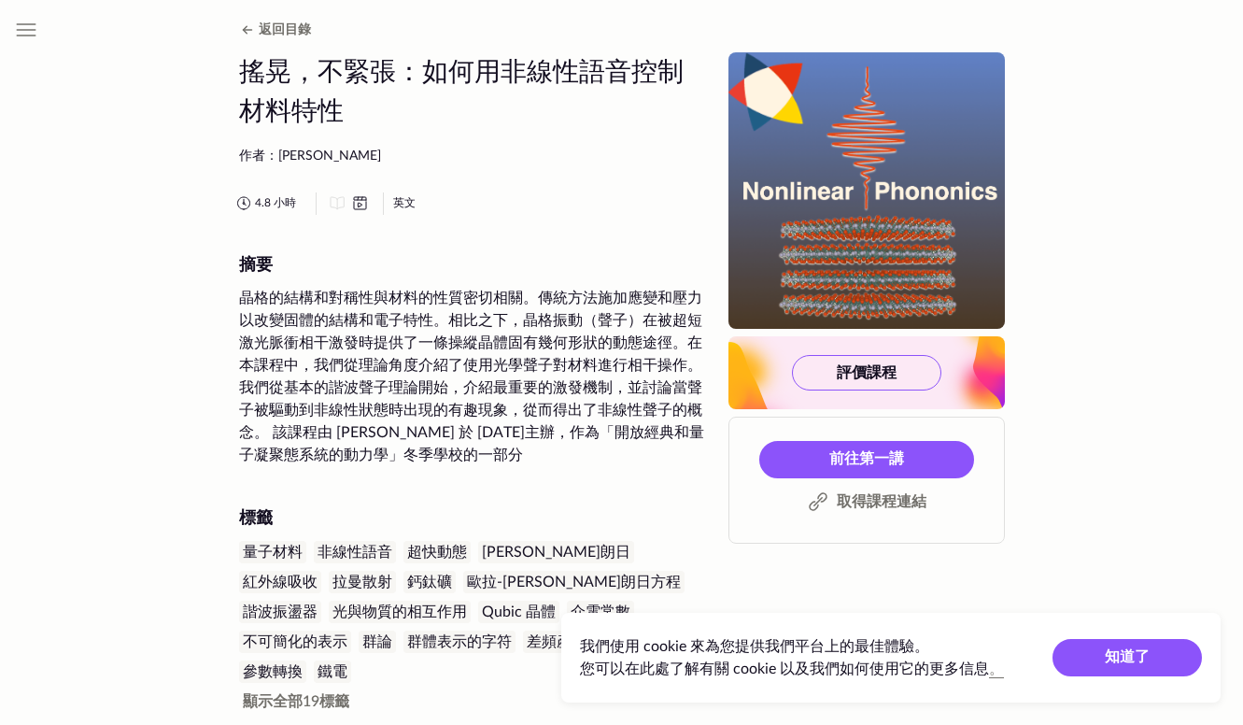
drag, startPoint x: 484, startPoint y: 440, endPoint x: 515, endPoint y: 463, distance: 38.7
click at [515, 463] on div "晶格的結構和對稱性與材料的性質密切相關。傳統方法施加應變和壓力以改變固體的結構和電子特性。相比之下，晶格振動（聲子）在被超短激光脈衝相干激發時提供了一條操縱晶…" at bounding box center [472, 376] width 467 height 179
click at [519, 430] on div "晶格的結構和對稱性與材料的性質密切相關。傳統方法施加應變和壓力以改變固體的結構和電子特性。相比之下，晶格振動（聲子）在被超短激光脈衝相干激發時提供了一條操縱晶…" at bounding box center [472, 376] width 467 height 179
click at [534, 395] on div "晶格的結構和對稱性與材料的性質密切相關。傳統方法施加應變和壓力以改變固體的結構和電子特性。相比之下，晶格振動（聲子）在被超短激光脈衝相干激發時提供了一條操縱晶…" at bounding box center [472, 376] width 467 height 179
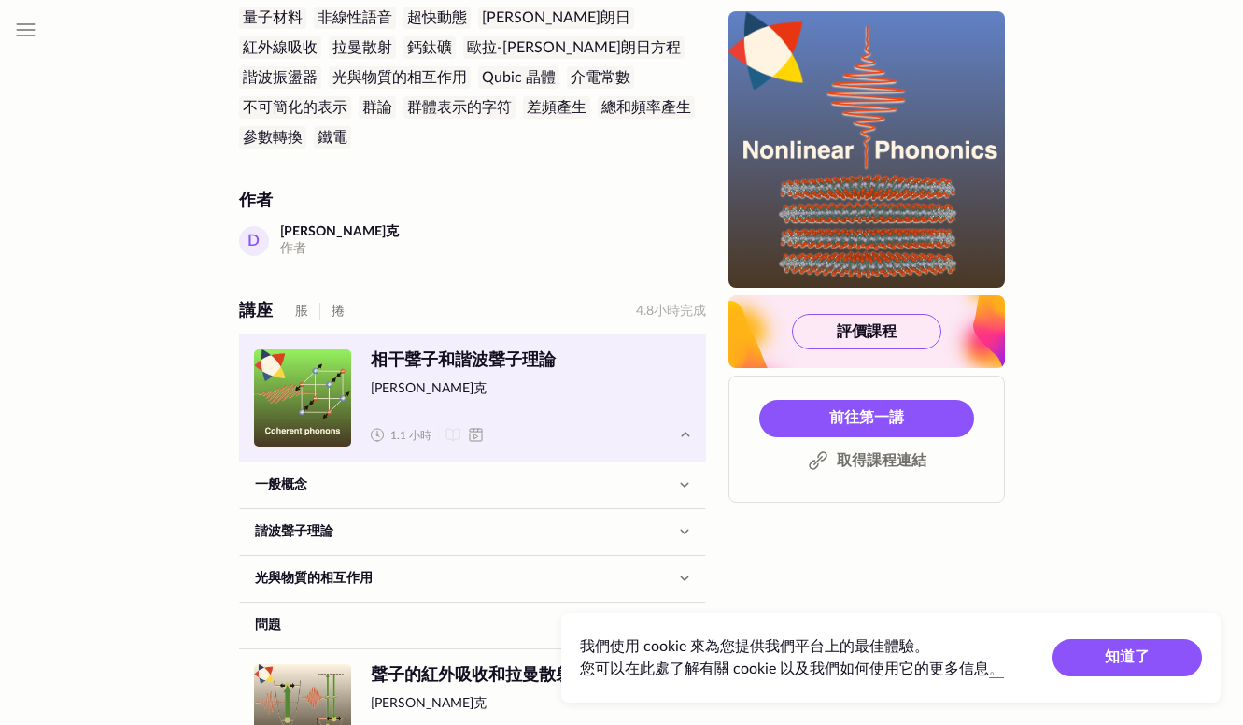
scroll to position [561, 0]
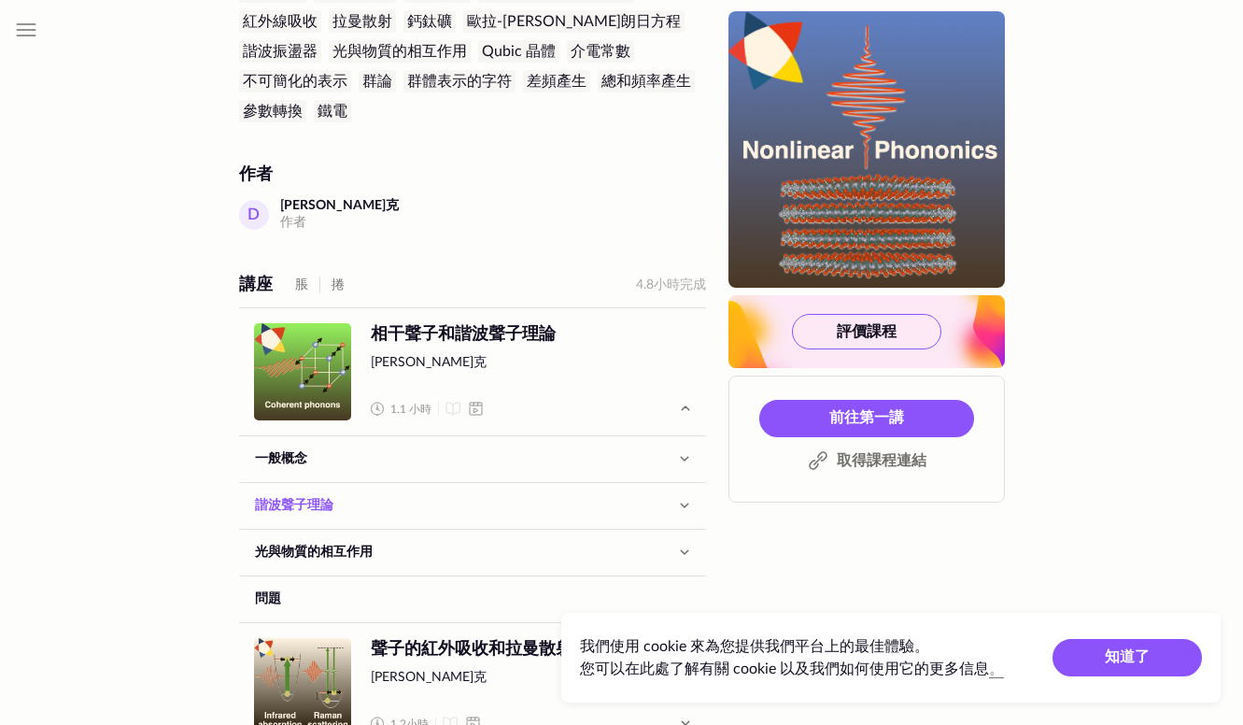
click at [309, 483] on link "諧波聲子理論" at bounding box center [455, 505] width 430 height 45
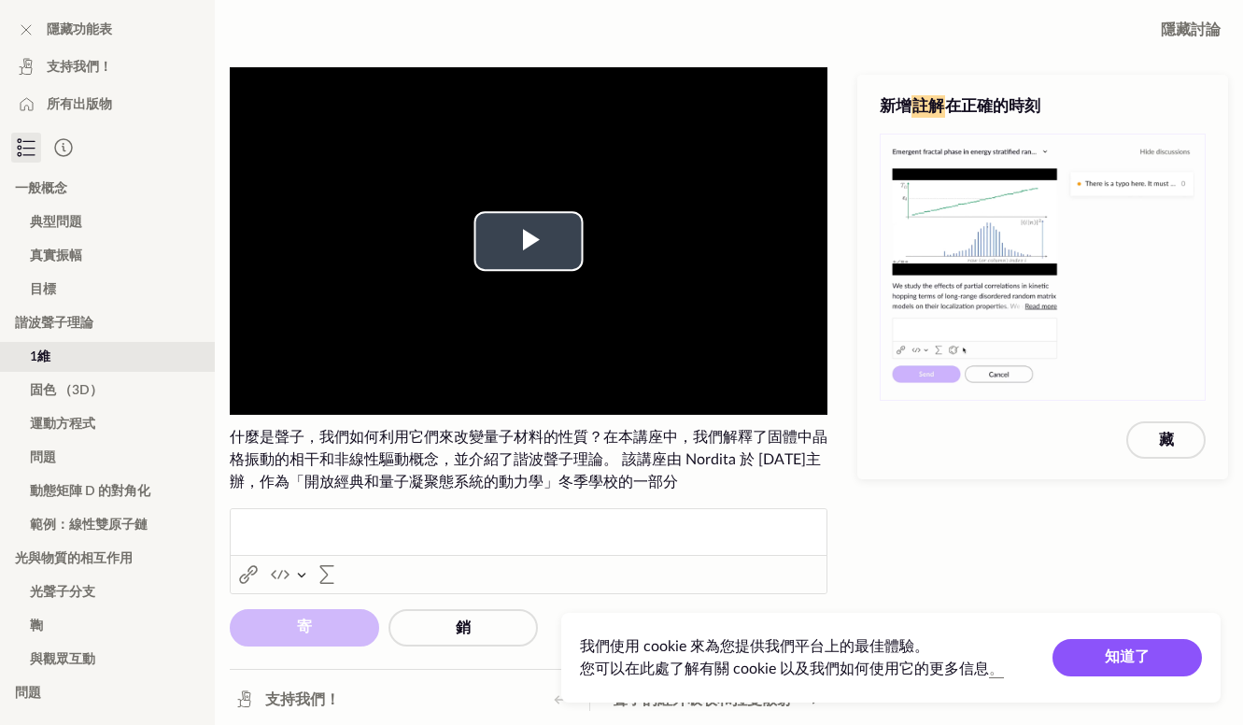
scroll to position [5, 0]
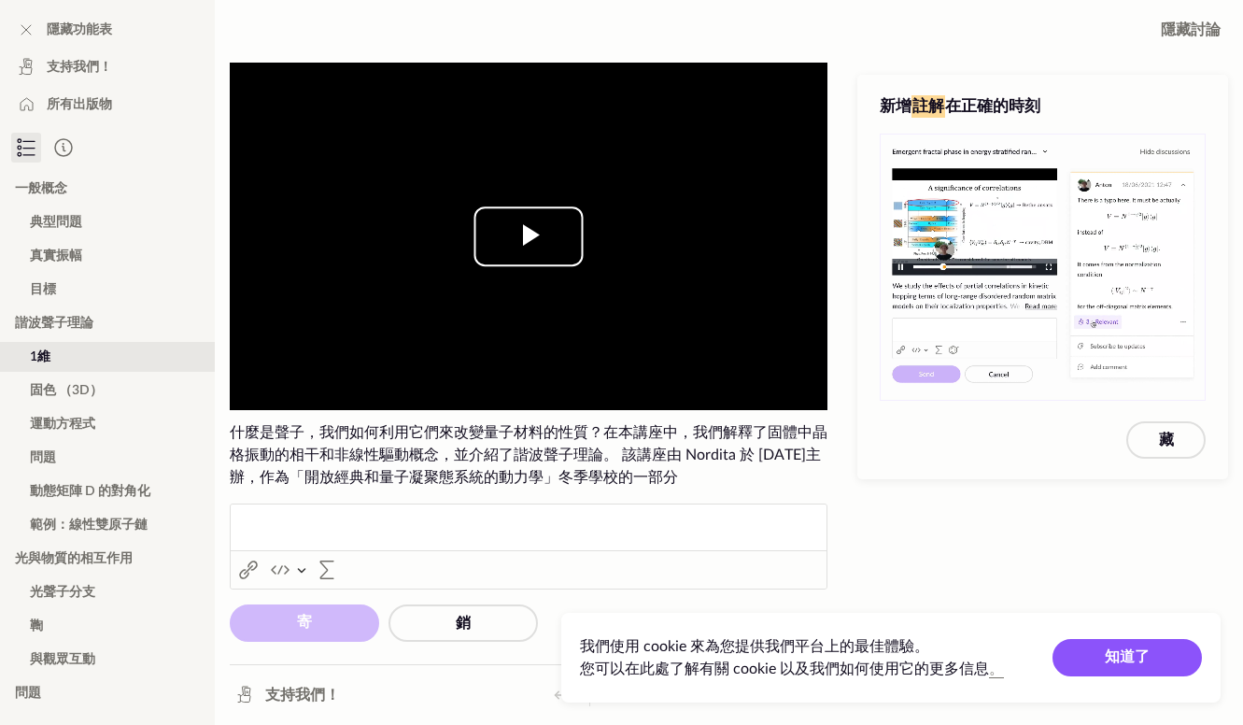
click at [529, 236] on span "視頻播放器" at bounding box center [529, 236] width 0 height 0
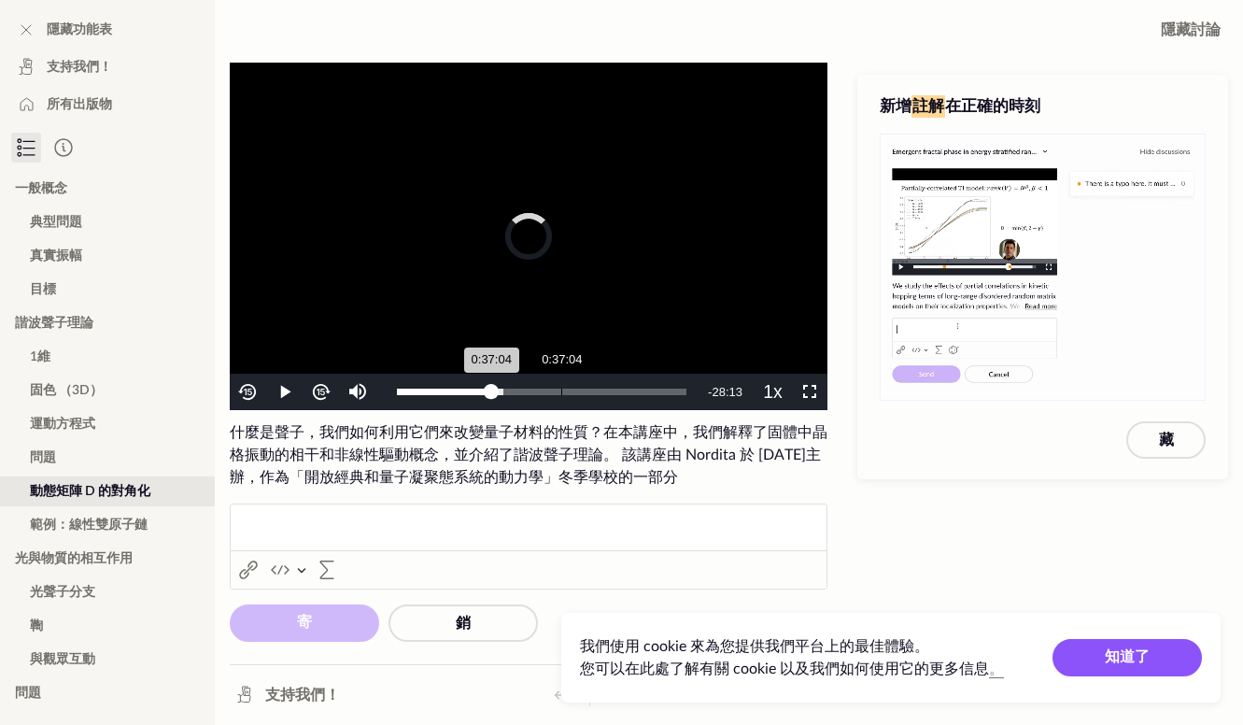
click at [561, 388] on div "Loaded : 36.64% 0:37:04 0:37:04" at bounding box center [542, 392] width 308 height 36
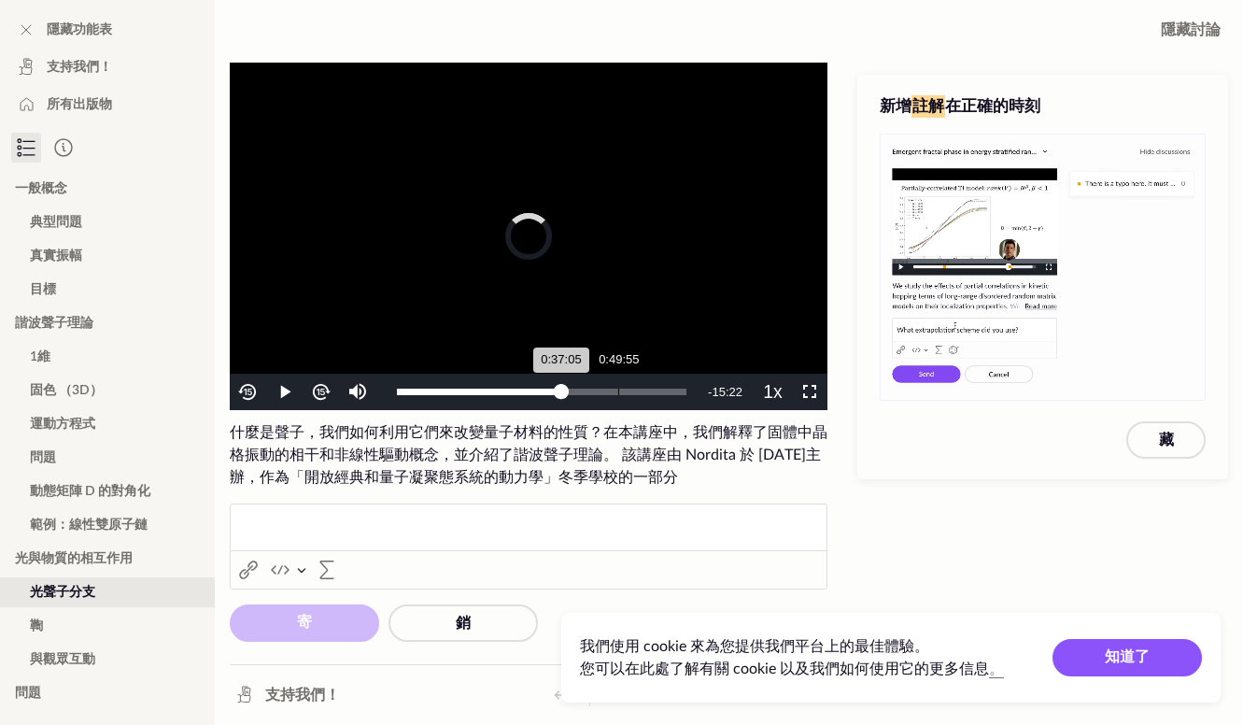
click at [618, 387] on div "已加載 ： 58.72% 0:49:55 0:37:05" at bounding box center [542, 392] width 308 height 36
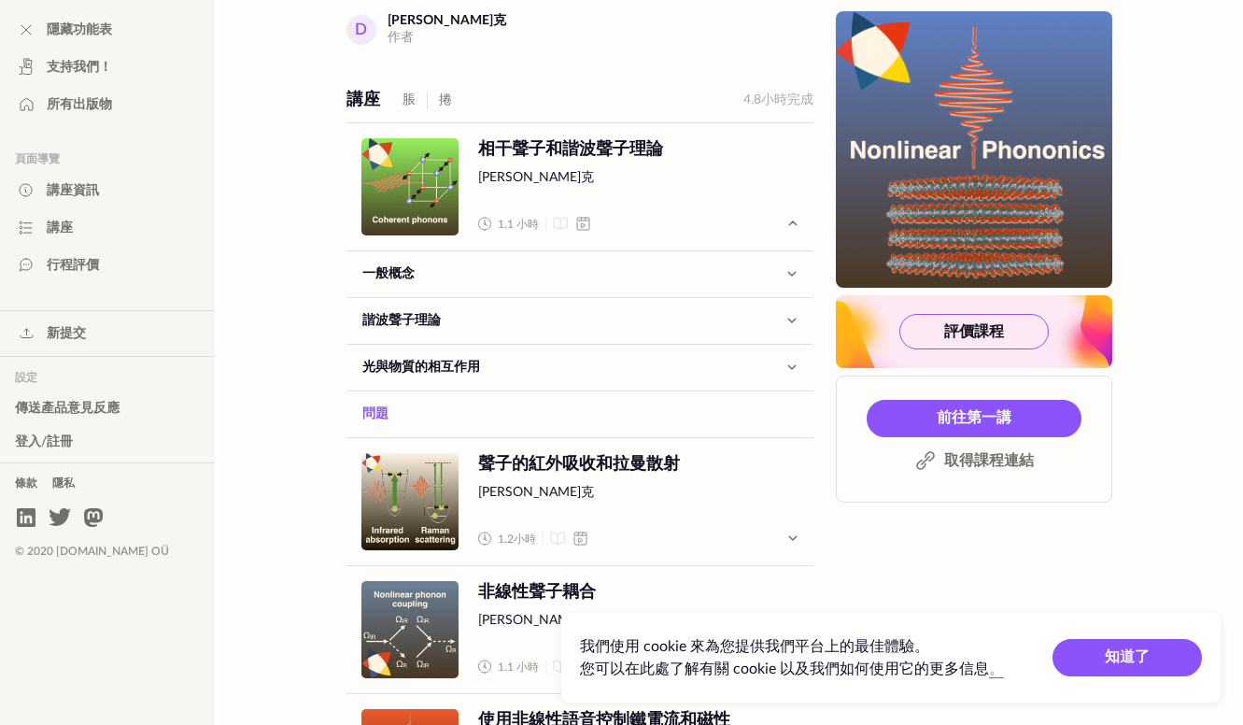
scroll to position [747, 0]
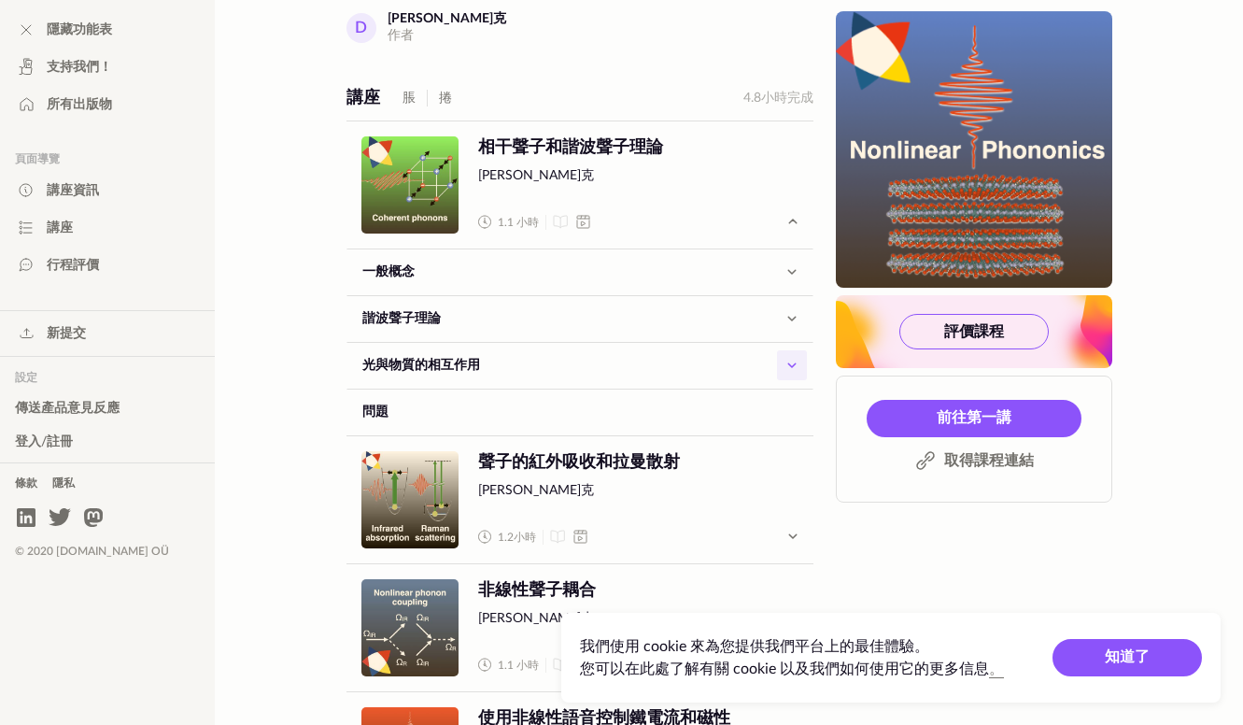
click at [783, 350] on button "button" at bounding box center [792, 365] width 30 height 30
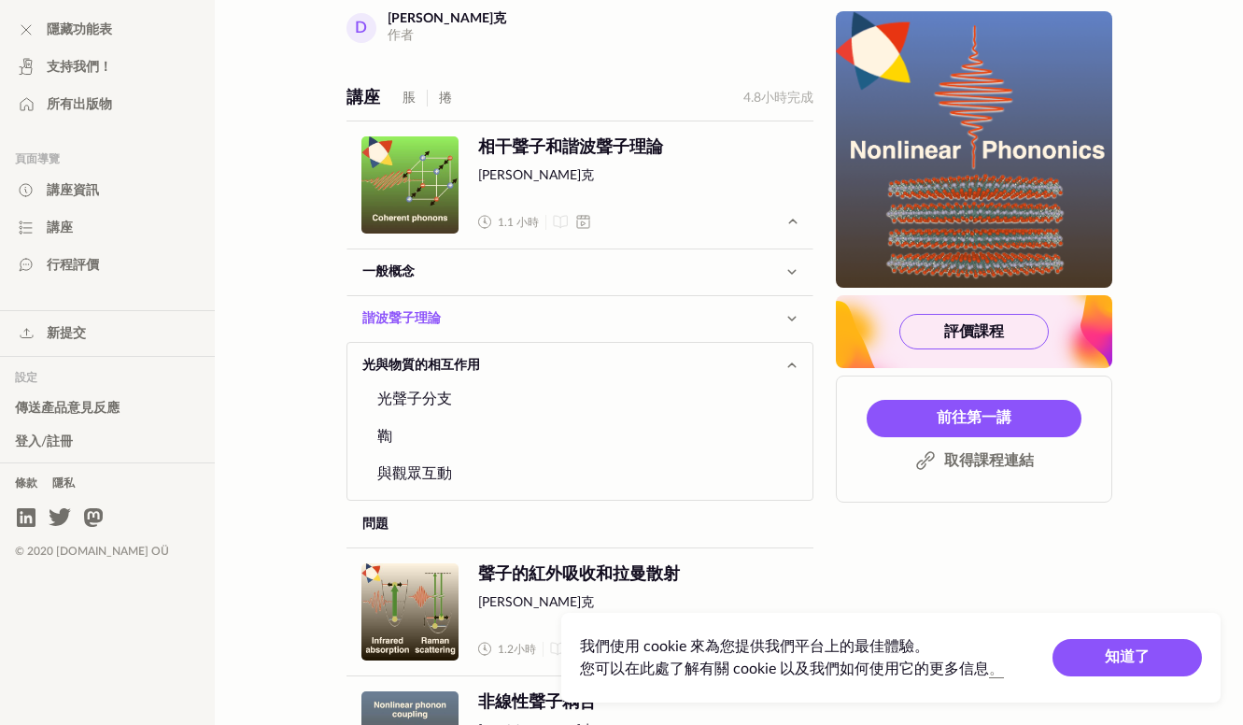
click at [755, 296] on link "諧波聲子理論" at bounding box center [563, 318] width 430 height 45
